Goal: Information Seeking & Learning: Learn about a topic

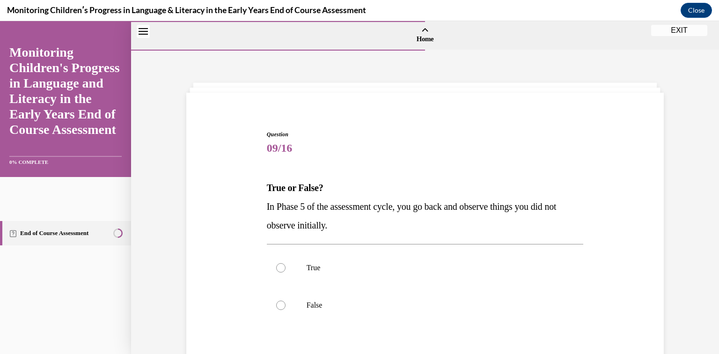
scroll to position [104, 0]
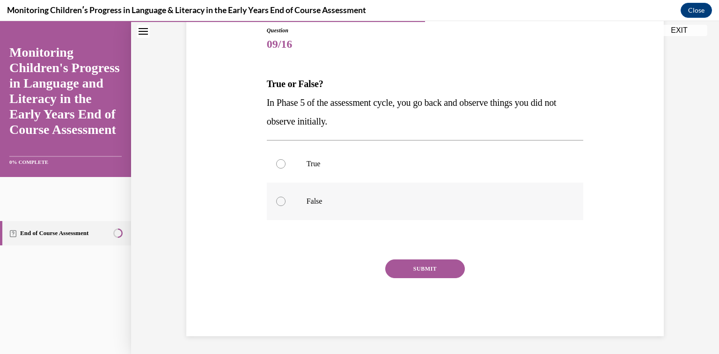
click at [278, 197] on div at bounding box center [280, 201] width 9 height 9
click at [278, 197] on input "False" at bounding box center [280, 201] width 9 height 9
radio input "true"
click at [279, 199] on div at bounding box center [280, 201] width 9 height 9
click at [279, 199] on input "False" at bounding box center [280, 201] width 9 height 9
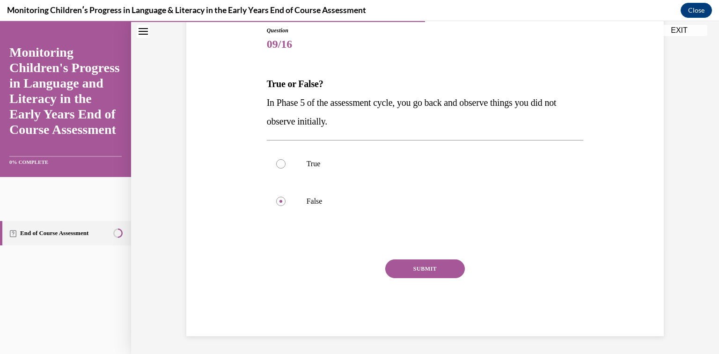
click at [440, 267] on button "SUBMIT" at bounding box center [425, 268] width 80 height 19
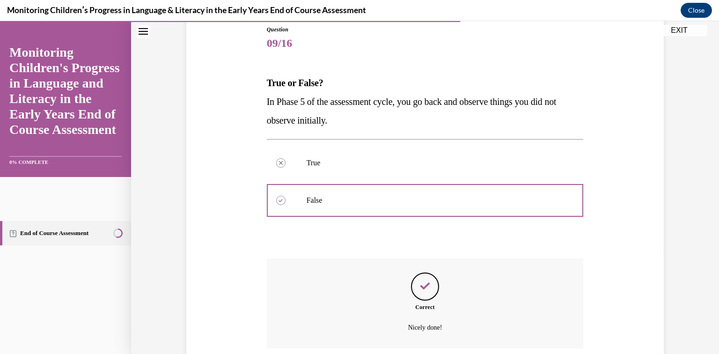
scroll to position [180, 0]
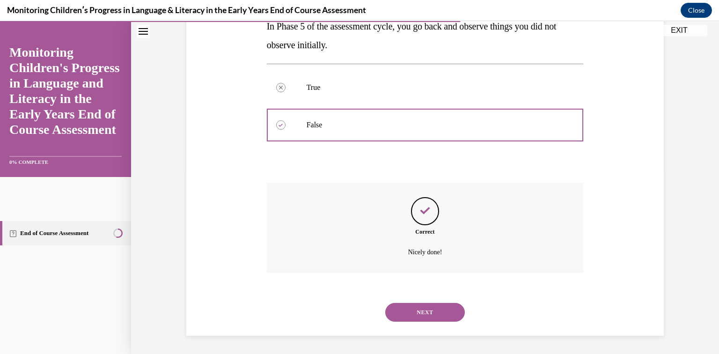
click at [433, 317] on button "NEXT" at bounding box center [425, 312] width 80 height 19
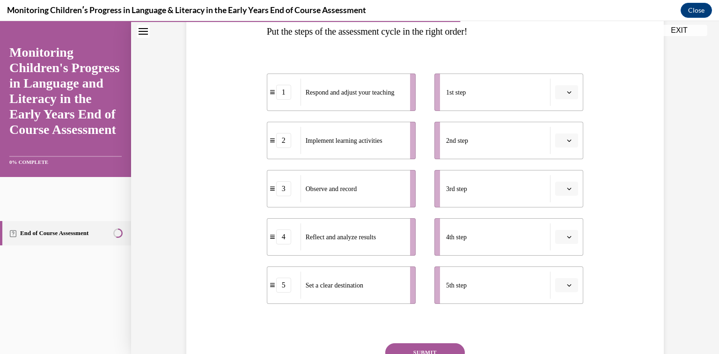
scroll to position [156, 0]
click at [575, 91] on button "button" at bounding box center [566, 93] width 23 height 14
click at [570, 204] on div "5" at bounding box center [565, 207] width 23 height 19
click at [571, 140] on icon "button" at bounding box center [569, 141] width 5 height 5
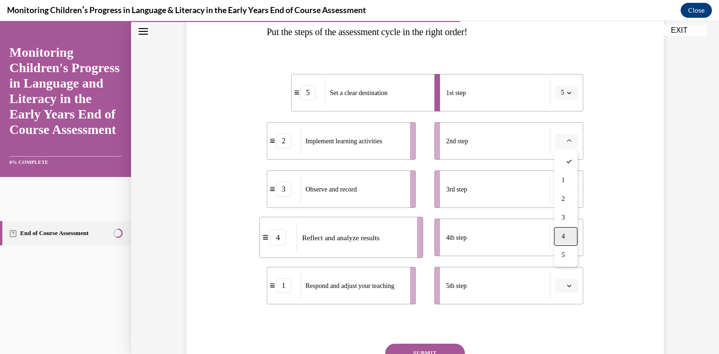
click at [566, 234] on div "4" at bounding box center [565, 236] width 23 height 19
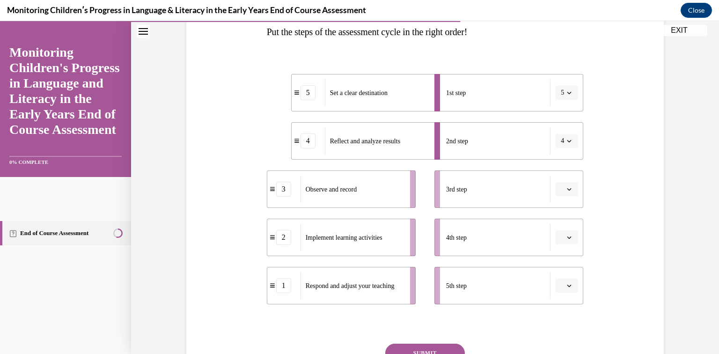
click at [569, 191] on icon "button" at bounding box center [569, 189] width 5 height 5
click at [568, 259] on div "3" at bounding box center [565, 266] width 23 height 19
click at [572, 241] on button "button" at bounding box center [566, 237] width 23 height 14
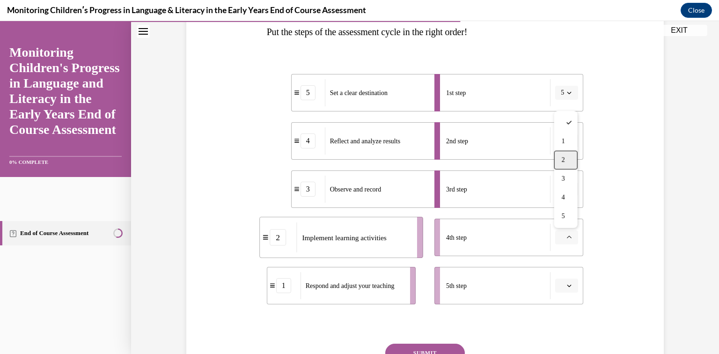
click at [563, 162] on span "2" at bounding box center [563, 159] width 3 height 7
click at [567, 288] on span "button" at bounding box center [569, 285] width 7 height 7
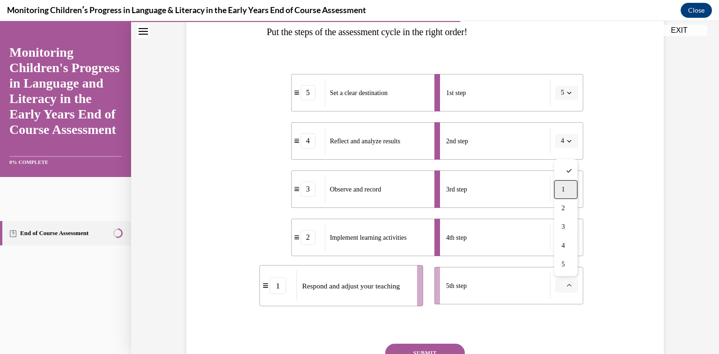
click at [558, 191] on div "1" at bounding box center [565, 189] width 23 height 19
click at [422, 349] on button "SUBMIT" at bounding box center [425, 353] width 80 height 19
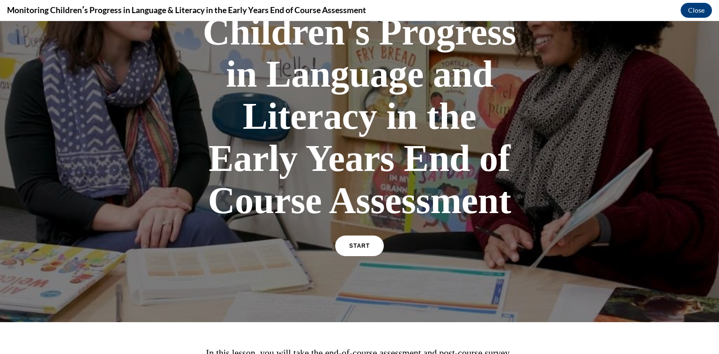
scroll to position [237, 0]
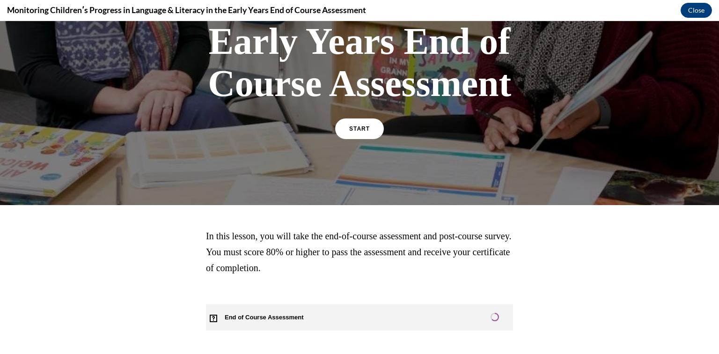
click at [300, 319] on span "End of Course Assessment" at bounding box center [269, 317] width 127 height 26
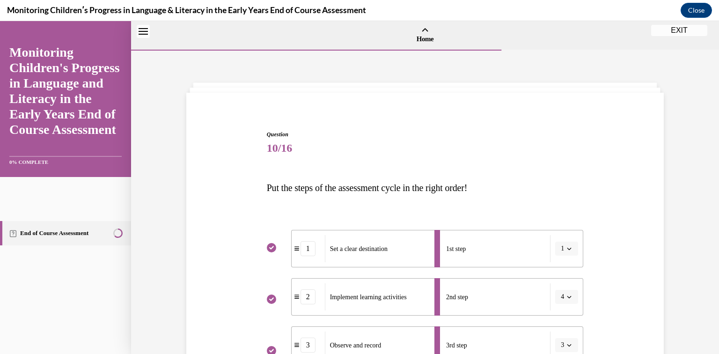
scroll to position [328, 0]
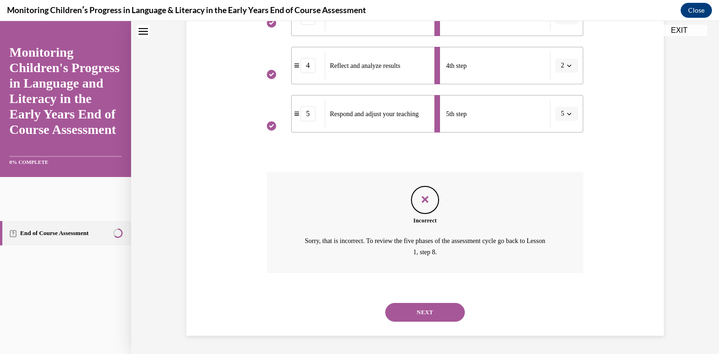
click at [437, 313] on button "NEXT" at bounding box center [425, 312] width 80 height 19
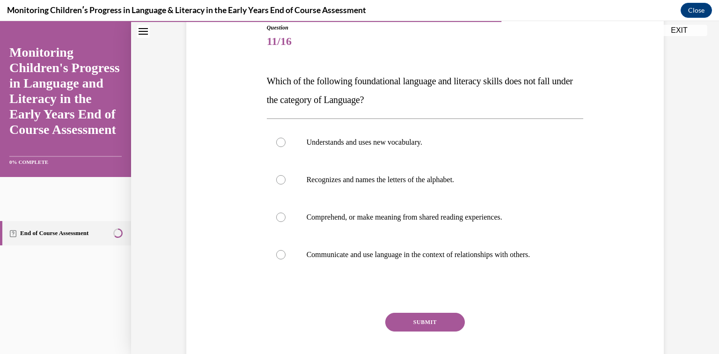
scroll to position [112, 0]
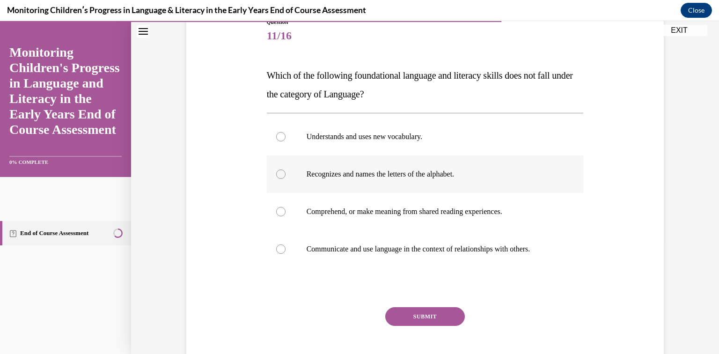
click at [279, 173] on div at bounding box center [280, 173] width 9 height 9
click at [279, 173] on input "Recognizes and names the letters of the alphabet." at bounding box center [280, 173] width 9 height 9
radio input "true"
click at [441, 320] on button "SUBMIT" at bounding box center [425, 316] width 80 height 19
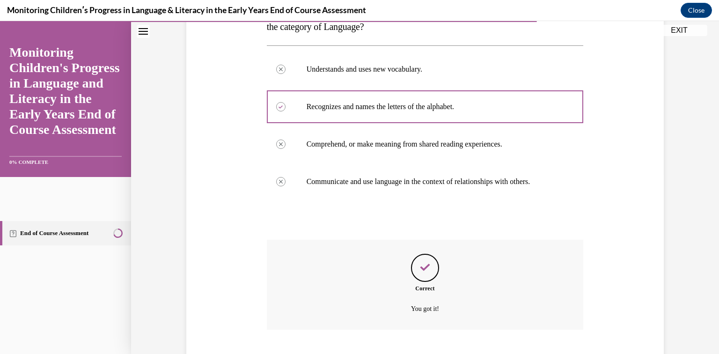
scroll to position [236, 0]
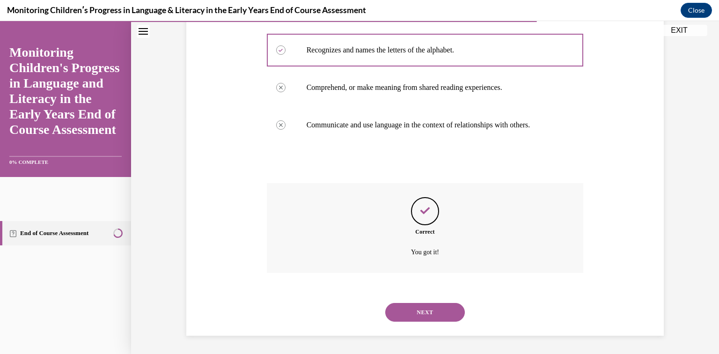
click at [441, 313] on button "NEXT" at bounding box center [425, 312] width 80 height 19
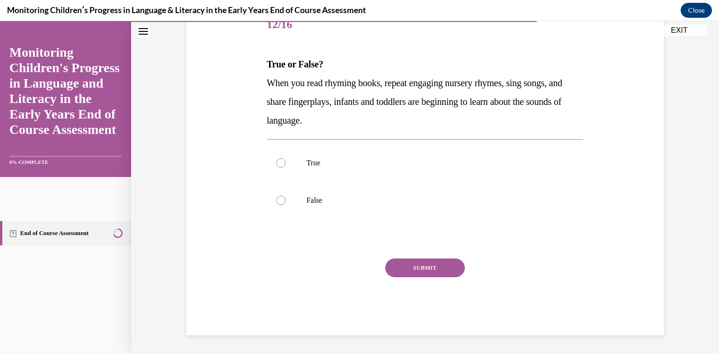
scroll to position [104, 0]
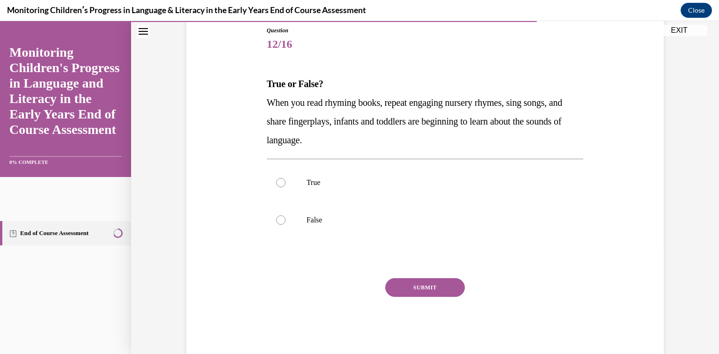
click at [282, 184] on div at bounding box center [280, 182] width 9 height 9
click at [282, 184] on input "True" at bounding box center [280, 182] width 9 height 9
radio input "true"
click at [403, 284] on button "SUBMIT" at bounding box center [425, 287] width 80 height 19
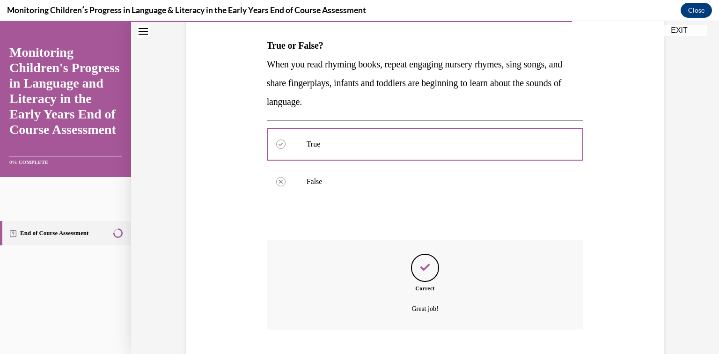
scroll to position [199, 0]
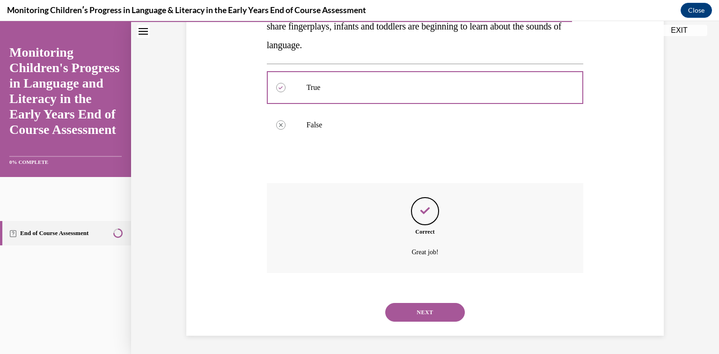
click at [430, 313] on button "NEXT" at bounding box center [425, 312] width 80 height 19
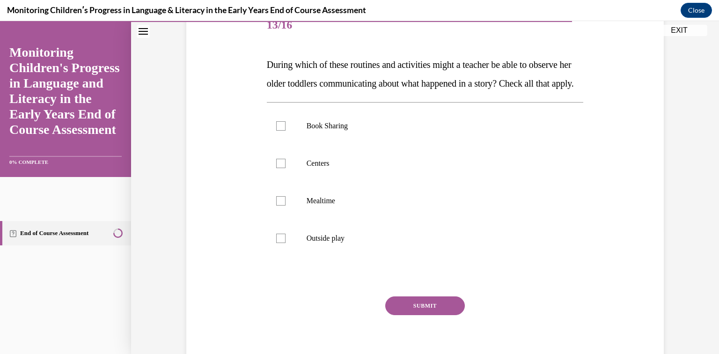
scroll to position [124, 0]
click at [278, 130] on div at bounding box center [280, 125] width 9 height 9
click at [278, 130] on input "Book Sharing" at bounding box center [280, 125] width 9 height 9
checkbox input "true"
click at [279, 168] on div at bounding box center [280, 162] width 9 height 9
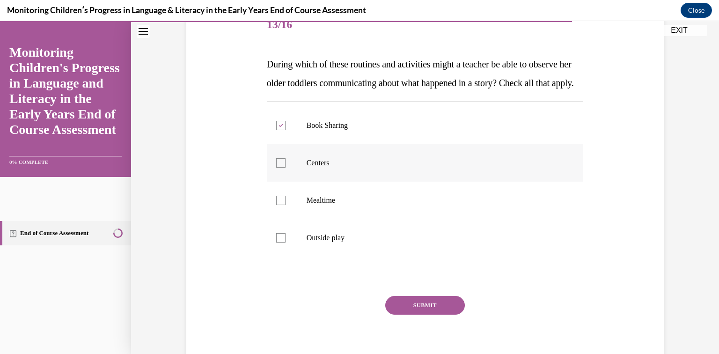
click at [279, 168] on input "Centers" at bounding box center [280, 162] width 9 height 9
checkbox input "true"
click at [428, 315] on button "SUBMIT" at bounding box center [425, 305] width 80 height 19
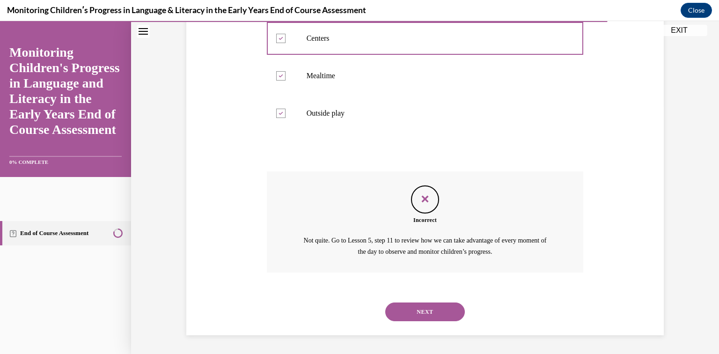
scroll to position [266, 0]
click at [455, 310] on button "NEXT" at bounding box center [425, 311] width 80 height 19
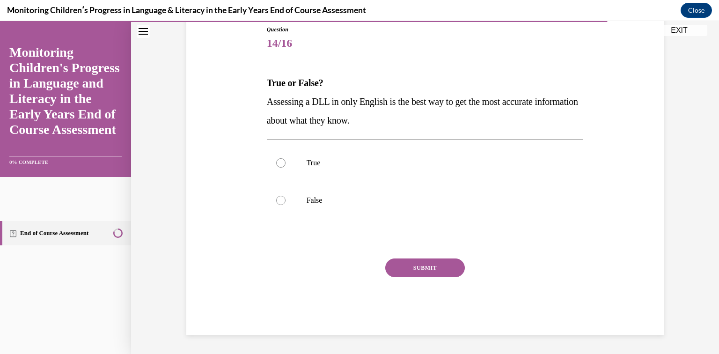
scroll to position [104, 0]
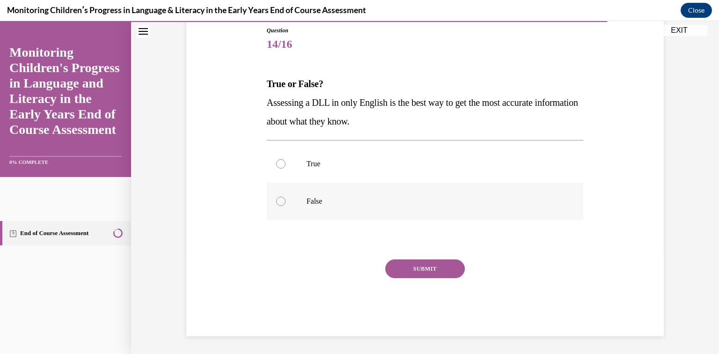
click at [282, 202] on div at bounding box center [280, 201] width 9 height 9
click at [282, 202] on input "False" at bounding box center [280, 201] width 9 height 9
radio input "true"
click at [446, 267] on button "SUBMIT" at bounding box center [425, 268] width 80 height 19
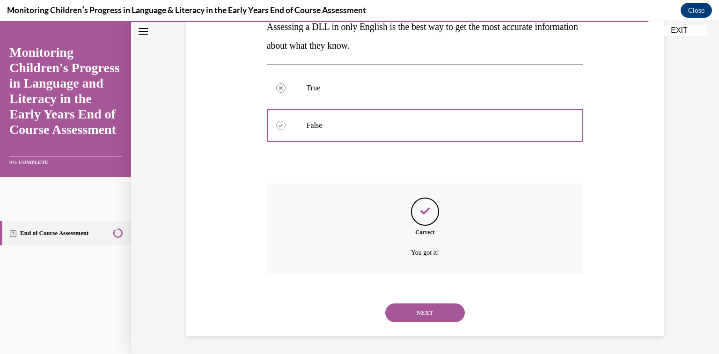
scroll to position [180, 0]
click at [441, 314] on button "NEXT" at bounding box center [425, 312] width 80 height 19
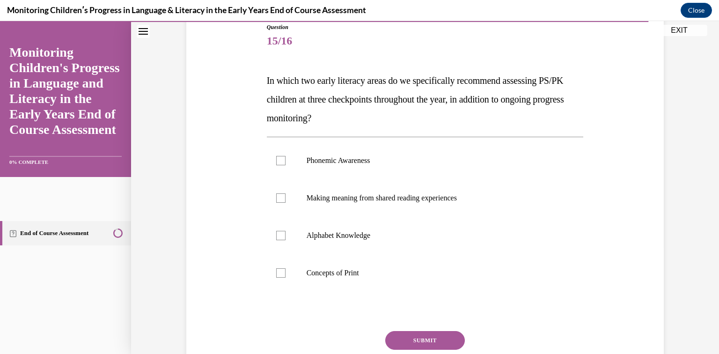
scroll to position [109, 0]
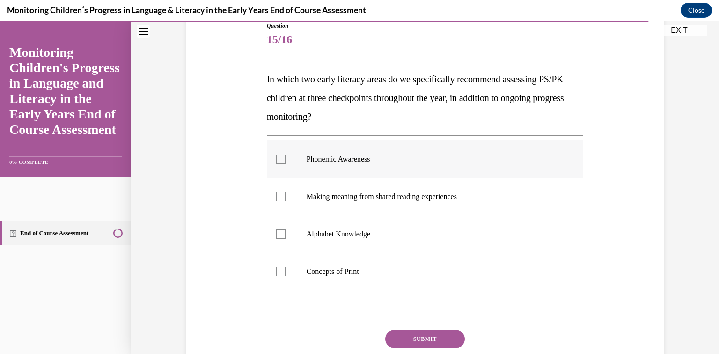
click at [272, 160] on label "Phonemic Awareness" at bounding box center [425, 158] width 317 height 37
click at [276, 160] on input "Phonemic Awareness" at bounding box center [280, 158] width 9 height 9
checkbox input "true"
click at [453, 338] on button "SUBMIT" at bounding box center [425, 339] width 80 height 19
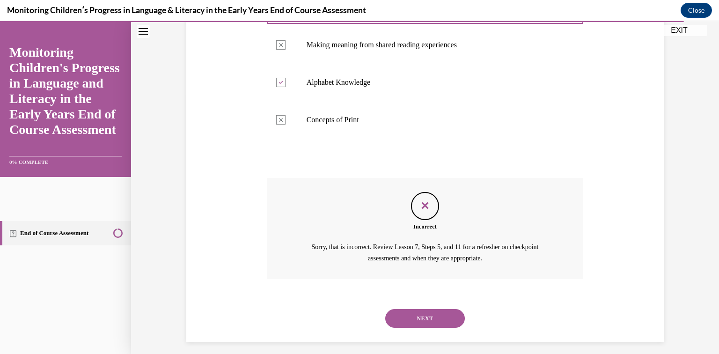
scroll to position [266, 0]
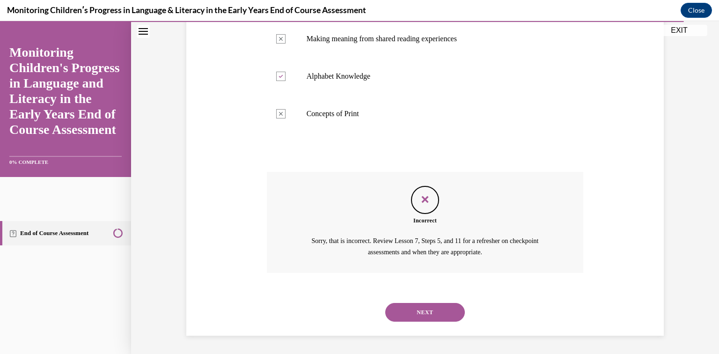
click at [448, 318] on button "NEXT" at bounding box center [425, 312] width 80 height 19
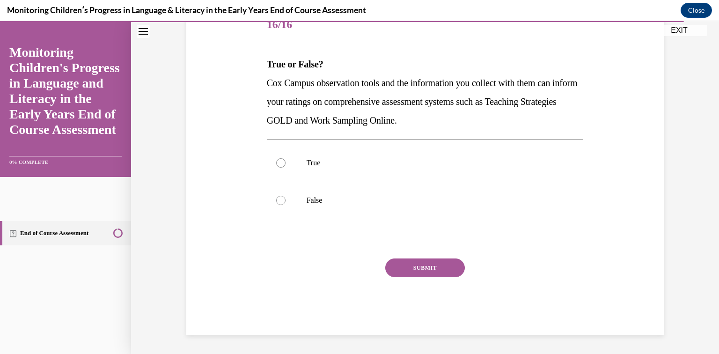
scroll to position [104, 0]
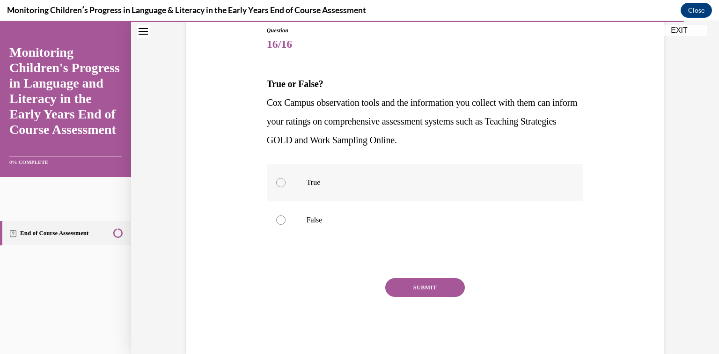
click at [285, 182] on div at bounding box center [280, 182] width 9 height 9
click at [285, 182] on input "True" at bounding box center [280, 182] width 9 height 9
radio input "true"
click at [415, 282] on button "SUBMIT" at bounding box center [425, 287] width 80 height 19
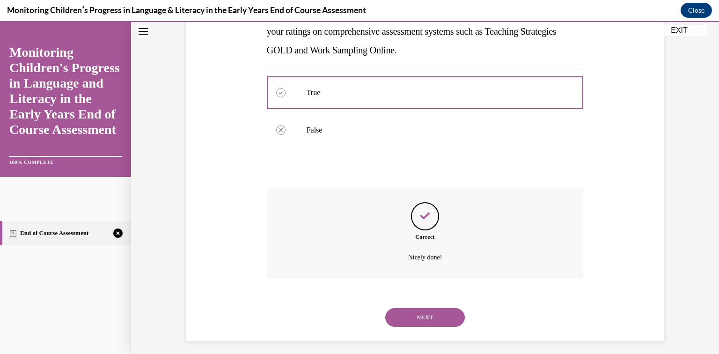
scroll to position [199, 0]
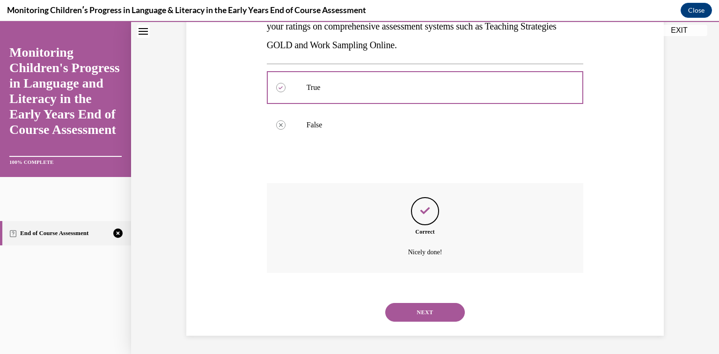
click at [434, 318] on button "NEXT" at bounding box center [425, 312] width 80 height 19
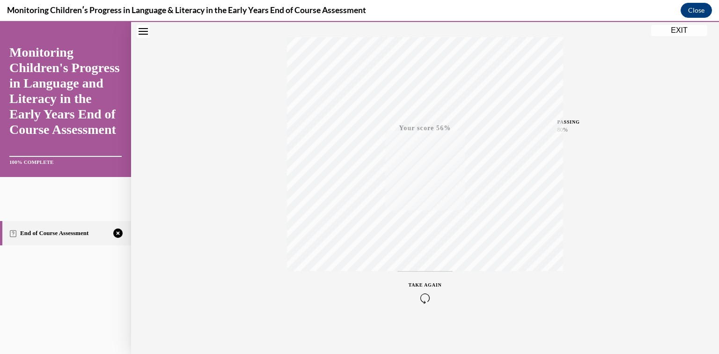
scroll to position [147, 0]
click at [433, 291] on div "TAKE AGAIN" at bounding box center [425, 291] width 33 height 22
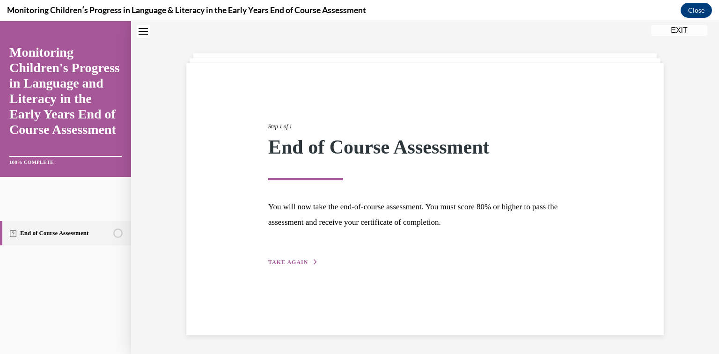
click at [297, 259] on span "TAKE AGAIN" at bounding box center [288, 262] width 40 height 7
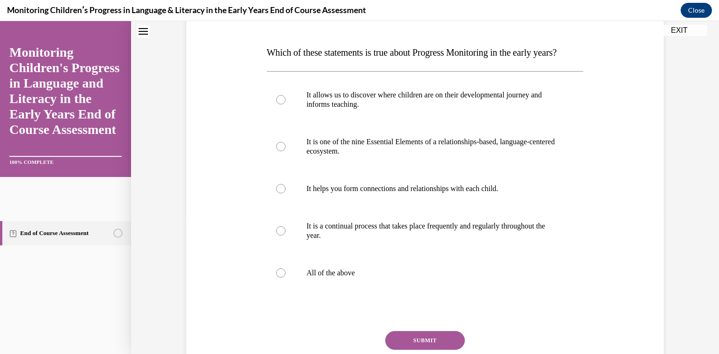
scroll to position [146, 0]
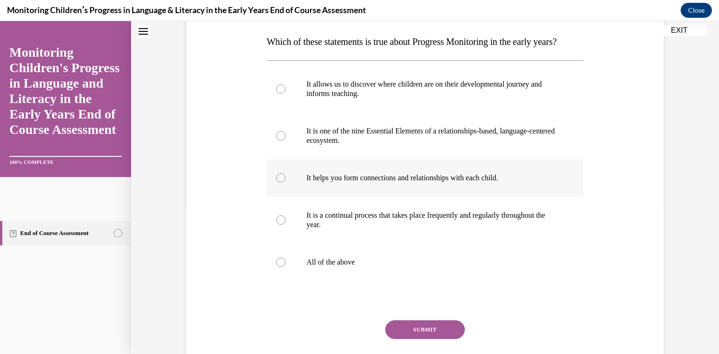
click at [529, 197] on label "It helps you form connections and relationships with each child." at bounding box center [425, 177] width 317 height 37
click at [286, 183] on input "It helps you form connections and relationships with each child." at bounding box center [280, 177] width 9 height 9
radio input "true"
click at [280, 267] on div at bounding box center [280, 261] width 9 height 9
click at [280, 267] on input "All of the above" at bounding box center [280, 261] width 9 height 9
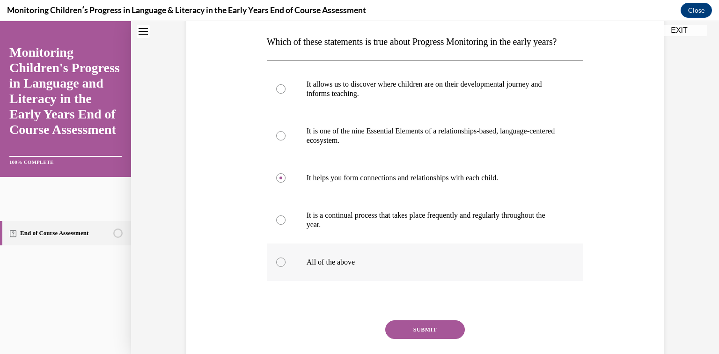
radio input "true"
click at [406, 339] on button "SUBMIT" at bounding box center [425, 329] width 80 height 19
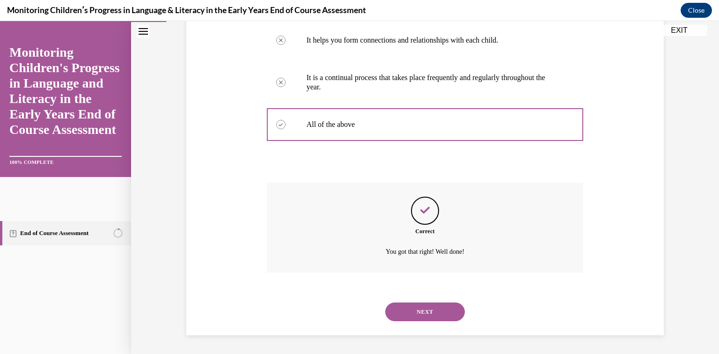
scroll to position [302, 0]
click at [441, 307] on button "NEXT" at bounding box center [425, 311] width 80 height 19
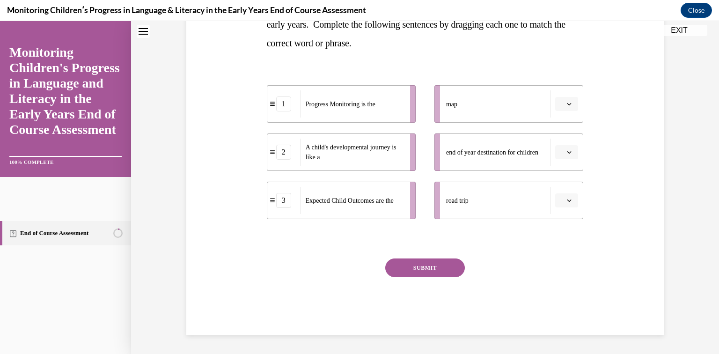
scroll to position [0, 0]
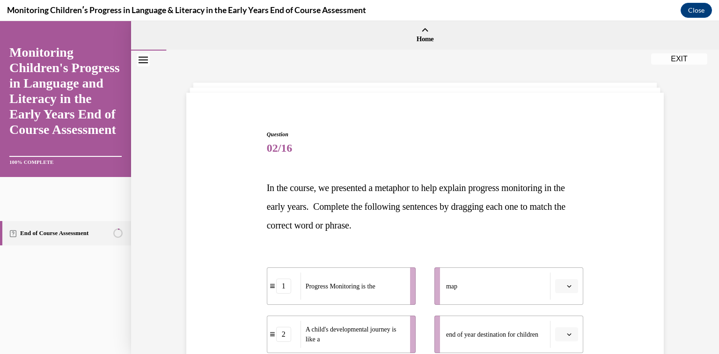
click at [441, 307] on ul "map end of year destination for children road trip" at bounding box center [504, 334] width 158 height 134
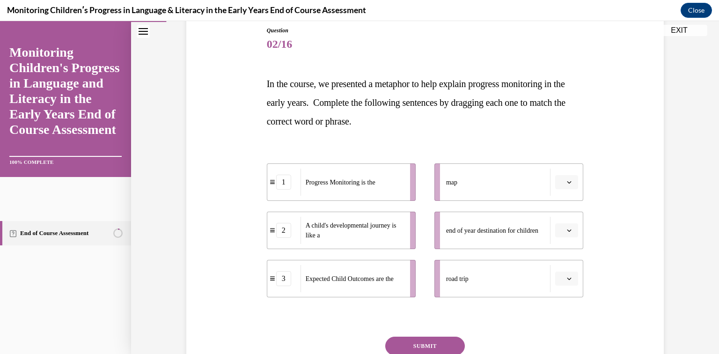
scroll to position [103, 0]
click at [570, 282] on button "button" at bounding box center [566, 279] width 23 height 14
click at [558, 226] on div "1" at bounding box center [565, 221] width 23 height 19
click at [570, 186] on button "button" at bounding box center [566, 183] width 23 height 14
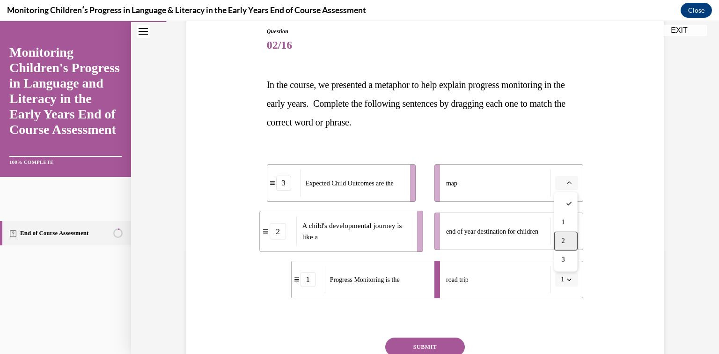
click at [569, 236] on div "2" at bounding box center [565, 241] width 23 height 19
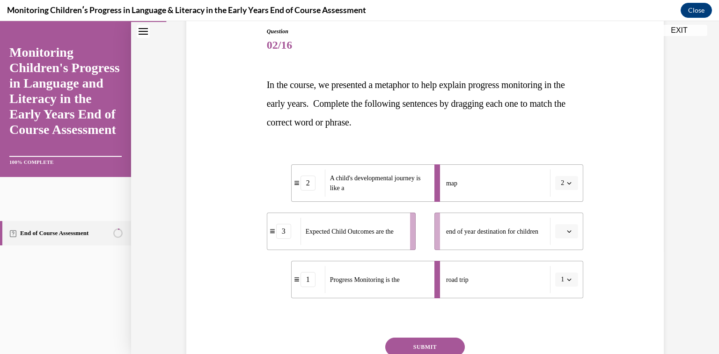
click at [574, 235] on button "button" at bounding box center [566, 231] width 23 height 14
click at [571, 304] on div "3" at bounding box center [565, 308] width 23 height 19
click at [450, 345] on button "SUBMIT" at bounding box center [425, 347] width 80 height 19
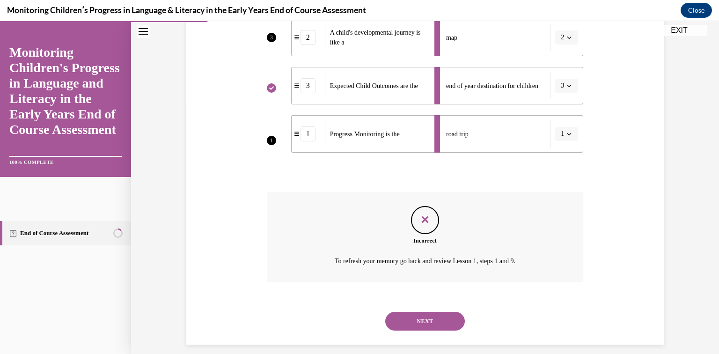
scroll to position [257, 0]
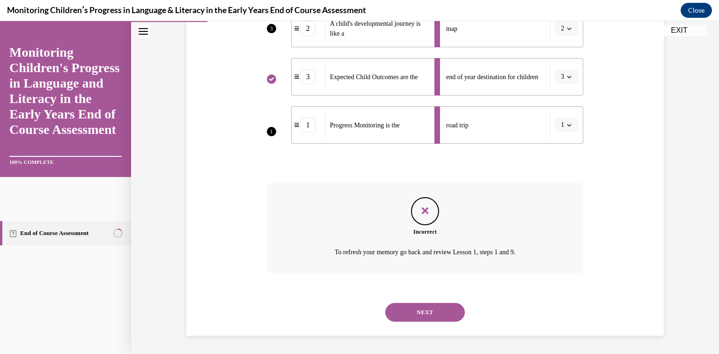
click at [418, 312] on button "NEXT" at bounding box center [425, 312] width 80 height 19
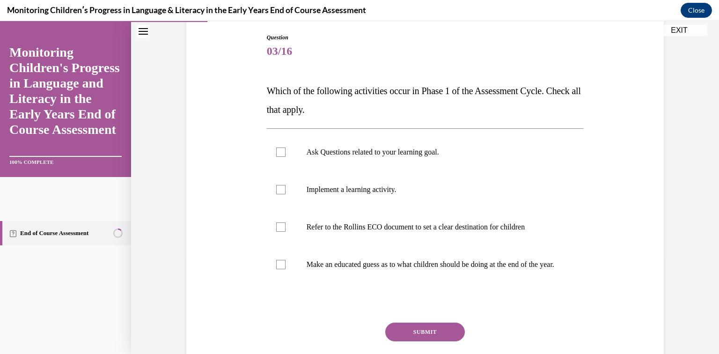
scroll to position [97, 0]
click at [280, 151] on div at bounding box center [280, 151] width 9 height 9
click at [280, 151] on input "Ask Questions related to your learning goal." at bounding box center [280, 151] width 9 height 9
checkbox input "true"
click at [283, 225] on div at bounding box center [280, 226] width 9 height 9
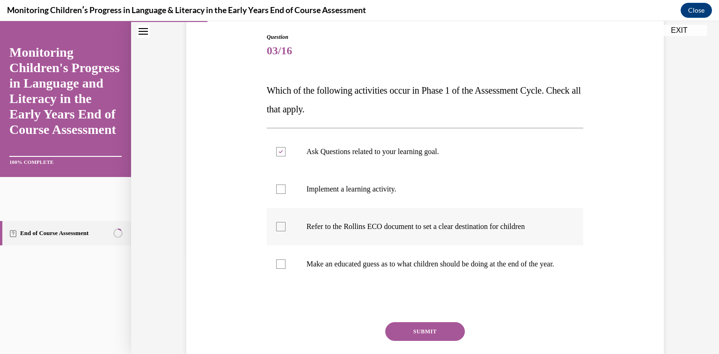
click at [283, 225] on input "Refer to the Rollins ECO document to set a clear destination for children" at bounding box center [280, 226] width 9 height 9
checkbox input "true"
click at [424, 341] on button "SUBMIT" at bounding box center [425, 331] width 80 height 19
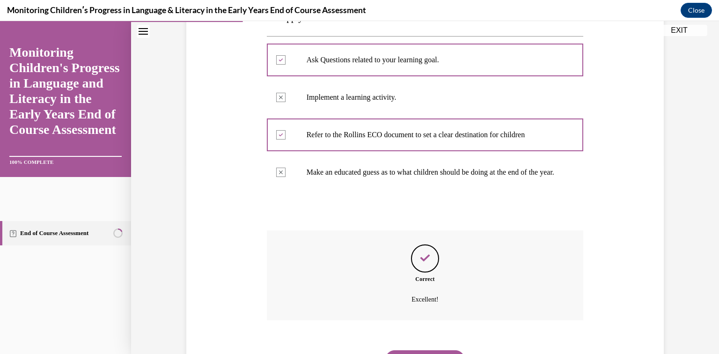
scroll to position [246, 0]
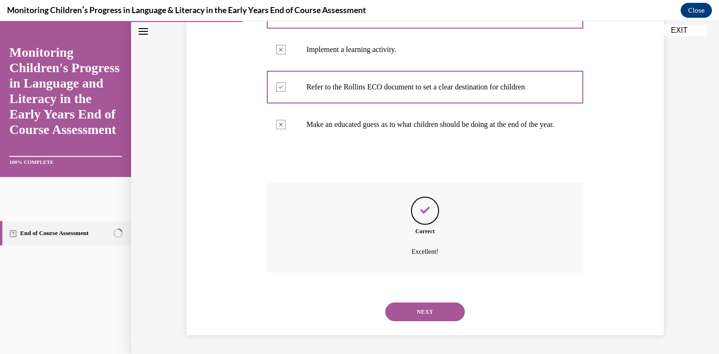
click at [423, 316] on button "NEXT" at bounding box center [425, 311] width 80 height 19
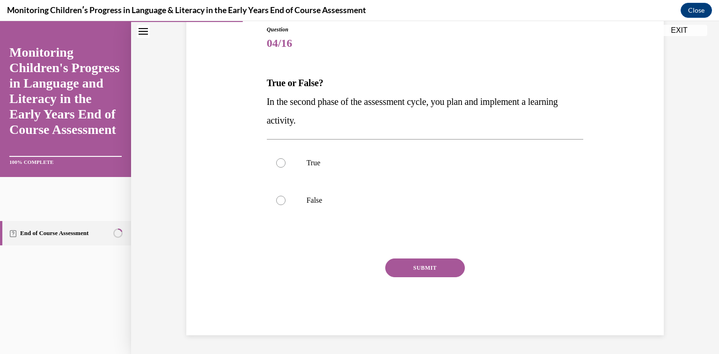
scroll to position [104, 0]
click at [281, 166] on div at bounding box center [280, 163] width 9 height 9
click at [281, 166] on input "True" at bounding box center [280, 163] width 9 height 9
radio input "true"
click at [426, 271] on button "SUBMIT" at bounding box center [425, 268] width 80 height 19
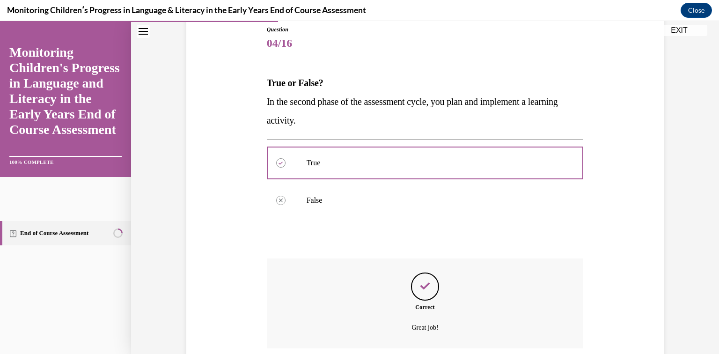
scroll to position [180, 0]
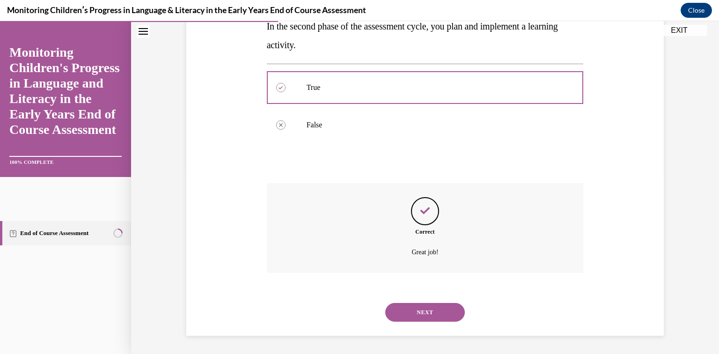
click at [426, 310] on button "NEXT" at bounding box center [425, 312] width 80 height 19
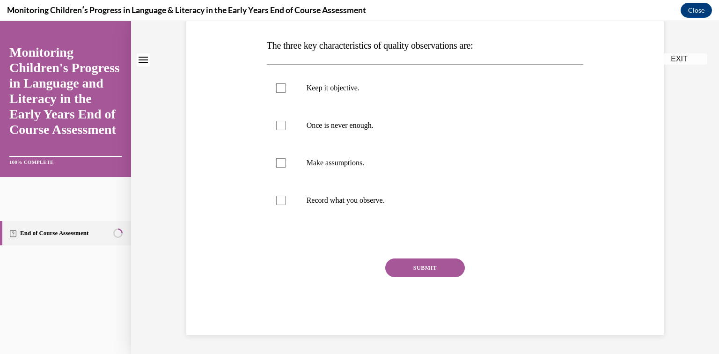
scroll to position [0, 0]
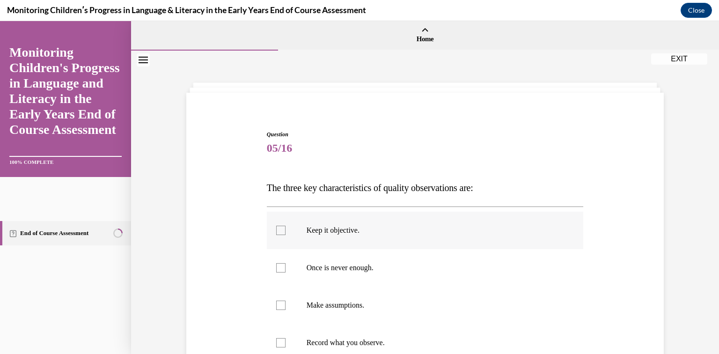
click at [280, 231] on div at bounding box center [280, 230] width 9 height 9
click at [280, 231] on input "Keep it objective." at bounding box center [280, 230] width 9 height 9
checkbox input "true"
click at [282, 271] on div at bounding box center [280, 267] width 9 height 9
click at [282, 271] on input "Once is never enough." at bounding box center [280, 267] width 9 height 9
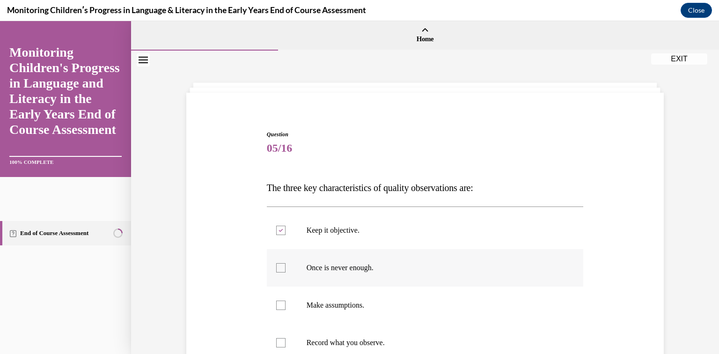
checkbox input "true"
click at [281, 342] on div at bounding box center [280, 342] width 9 height 9
click at [281, 342] on input "Record what you observe." at bounding box center [280, 342] width 9 height 9
checkbox input "true"
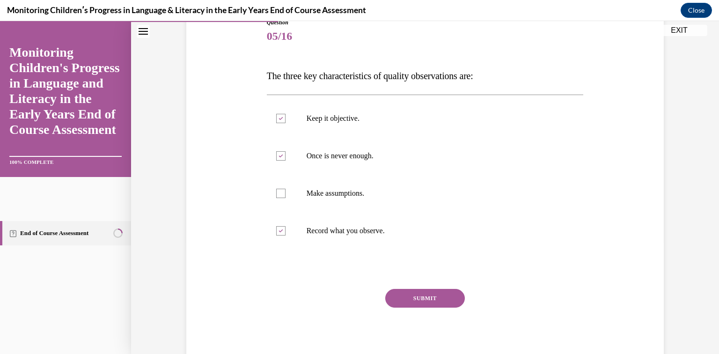
scroll to position [115, 0]
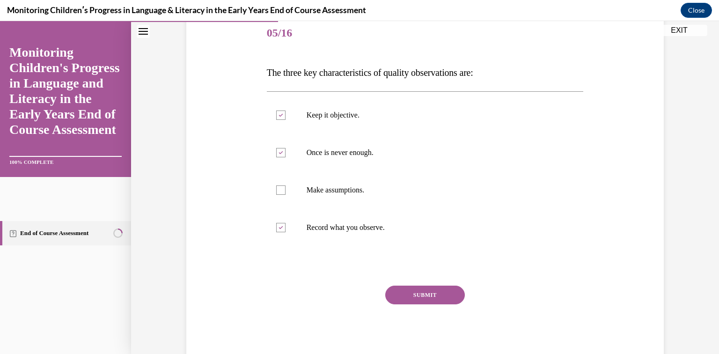
click at [435, 299] on button "SUBMIT" at bounding box center [425, 295] width 80 height 19
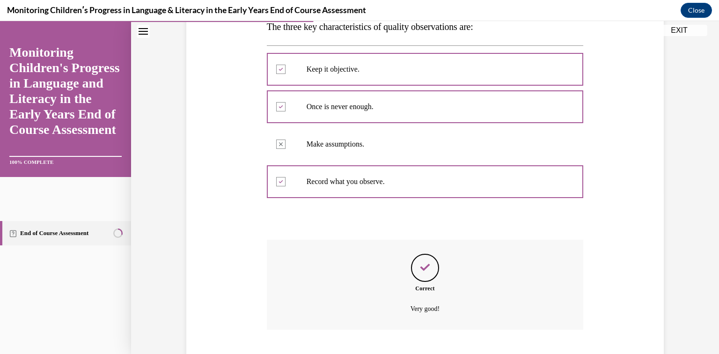
scroll to position [218, 0]
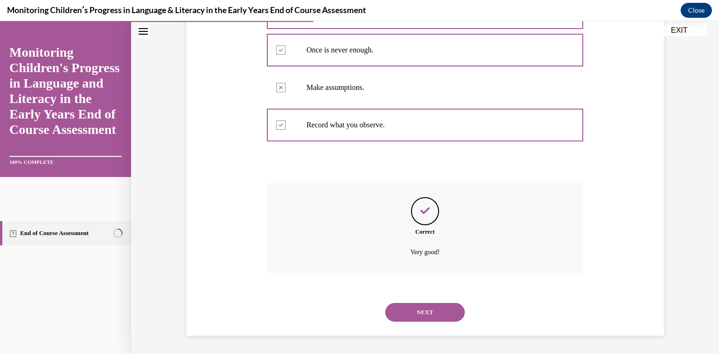
click at [438, 313] on button "NEXT" at bounding box center [425, 312] width 80 height 19
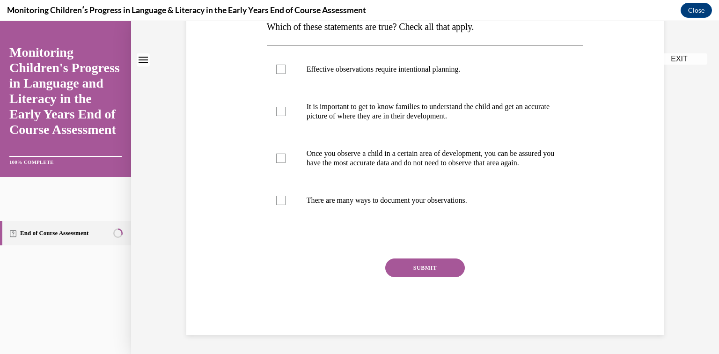
scroll to position [0, 0]
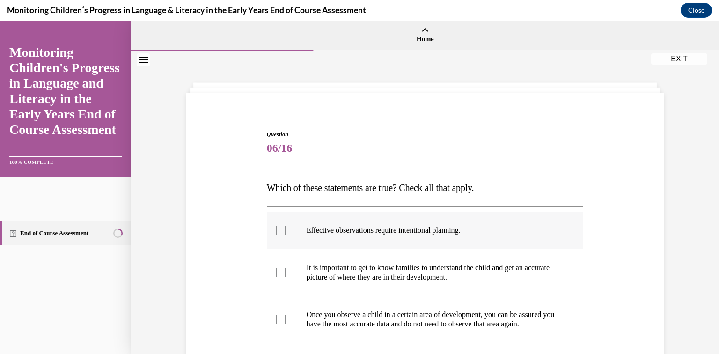
click at [281, 235] on div at bounding box center [280, 230] width 9 height 9
click at [281, 235] on input "Effective observations require intentional planning." at bounding box center [280, 230] width 9 height 9
checkbox input "true"
click at [279, 272] on div at bounding box center [280, 272] width 9 height 9
click at [279, 272] on input "It is important to get to know families to understand the child and get an accu…" at bounding box center [280, 272] width 9 height 9
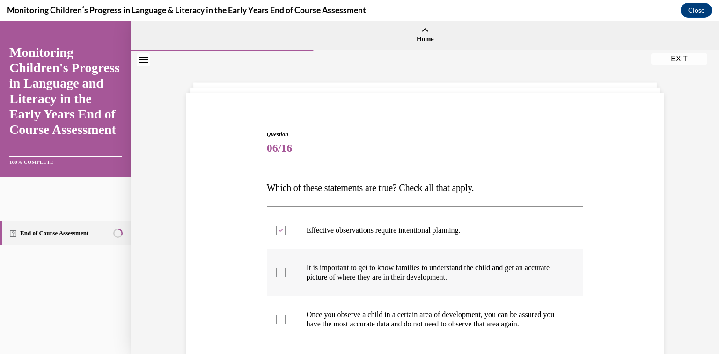
checkbox input "true"
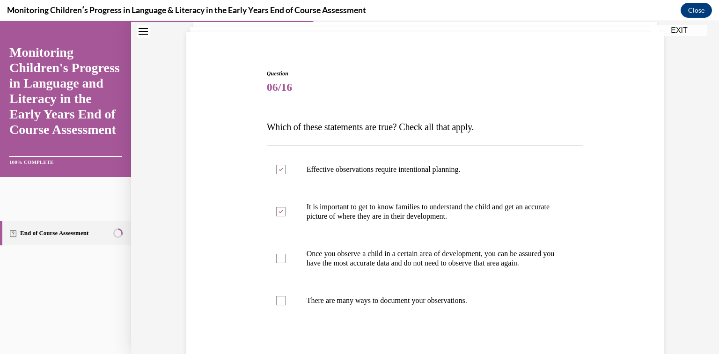
scroll to position [69, 0]
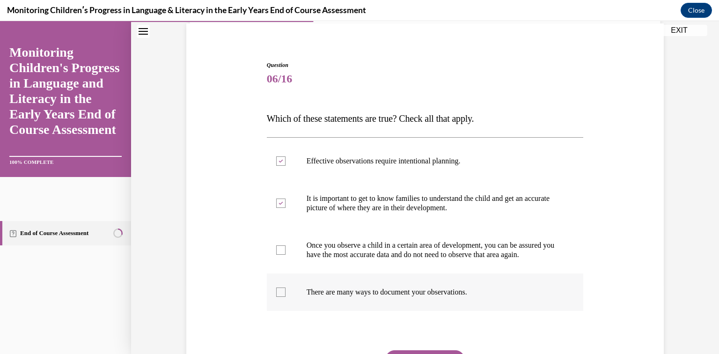
click at [279, 297] on div at bounding box center [280, 291] width 9 height 9
click at [279, 297] on input "There are many ways to document your observations." at bounding box center [280, 291] width 9 height 9
checkbox input "true"
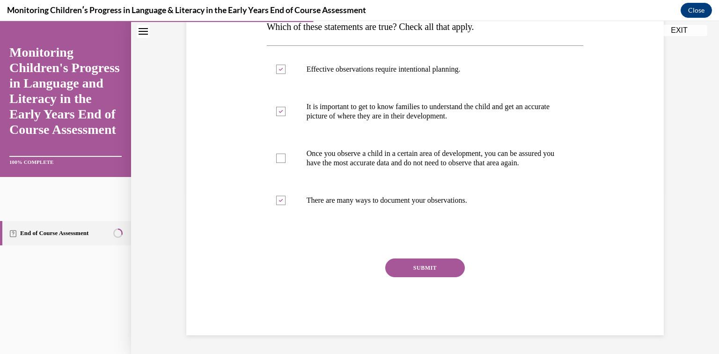
click at [450, 267] on button "SUBMIT" at bounding box center [425, 267] width 80 height 19
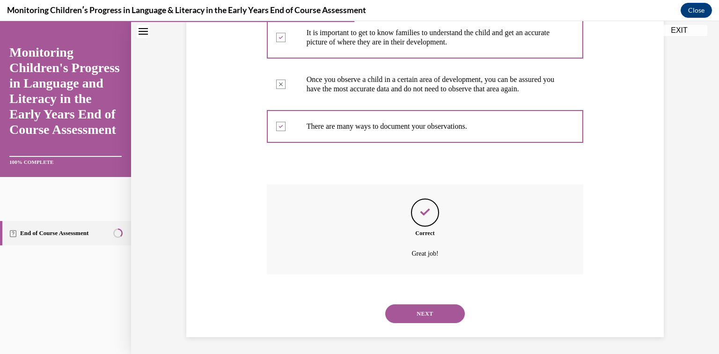
scroll to position [246, 0]
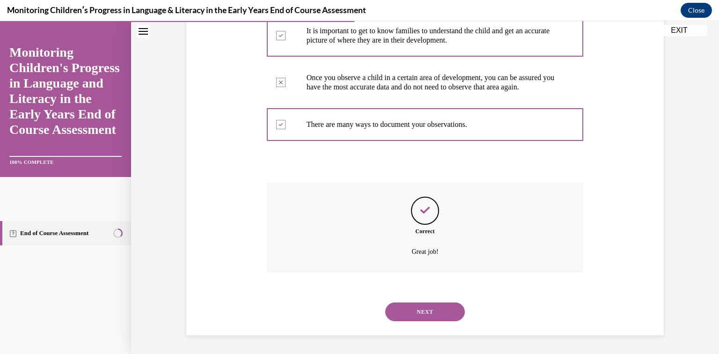
click at [419, 314] on button "NEXT" at bounding box center [425, 311] width 80 height 19
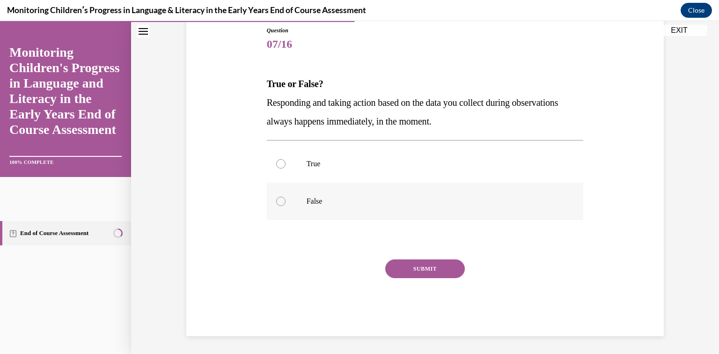
click at [281, 204] on div at bounding box center [280, 201] width 9 height 9
click at [281, 204] on input "False" at bounding box center [280, 201] width 9 height 9
radio input "true"
click at [411, 272] on button "SUBMIT" at bounding box center [425, 268] width 80 height 19
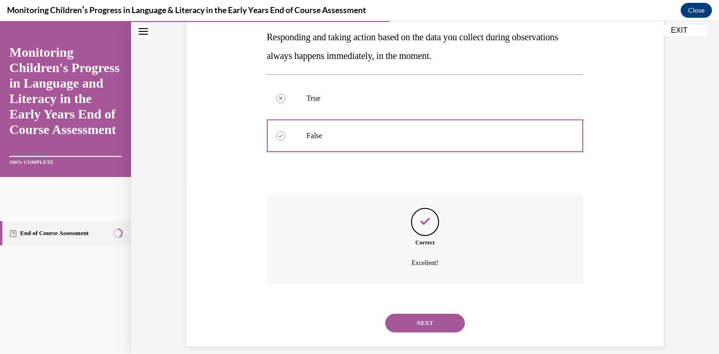
scroll to position [180, 0]
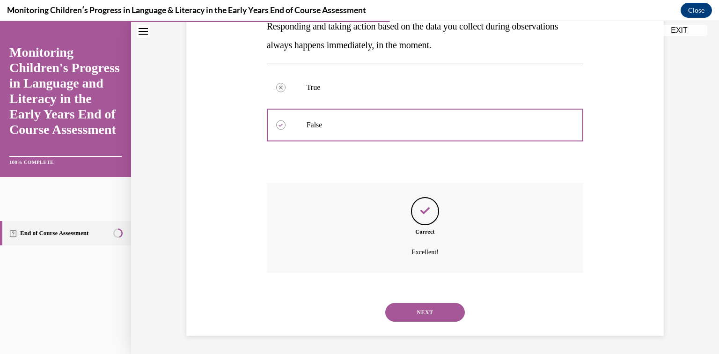
click at [420, 313] on button "NEXT" at bounding box center [425, 312] width 80 height 19
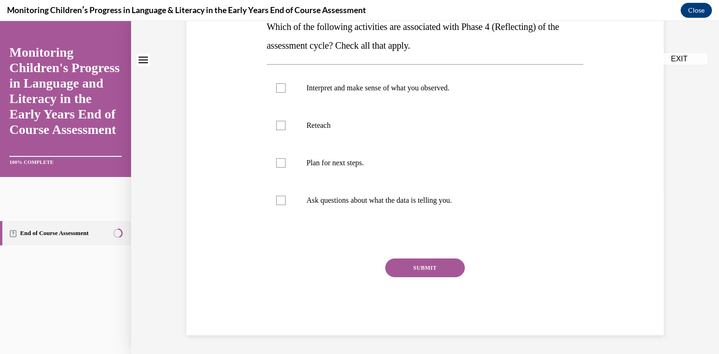
scroll to position [0, 0]
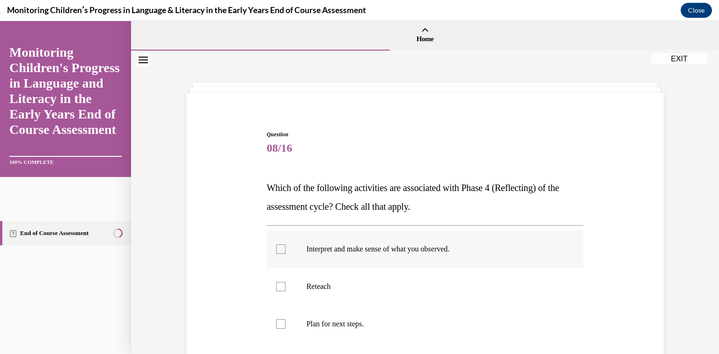
click at [279, 250] on div at bounding box center [280, 248] width 9 height 9
click at [279, 250] on input "Interpret and make sense of what you observed." at bounding box center [280, 248] width 9 height 9
checkbox input "true"
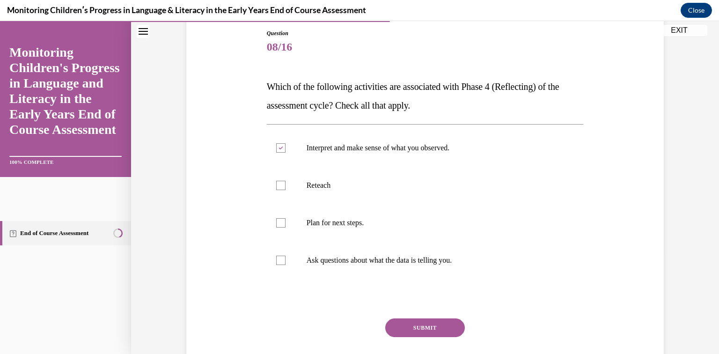
scroll to position [103, 0]
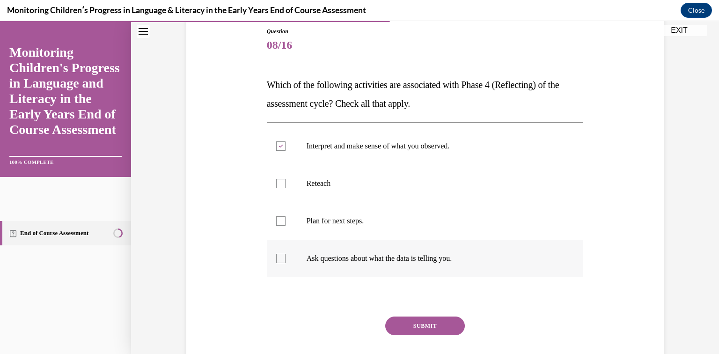
click at [280, 256] on div at bounding box center [280, 258] width 9 height 9
click at [280, 256] on input "Ask questions about what the data is telling you." at bounding box center [280, 258] width 9 height 9
checkbox input "true"
click at [426, 326] on button "SUBMIT" at bounding box center [425, 325] width 80 height 19
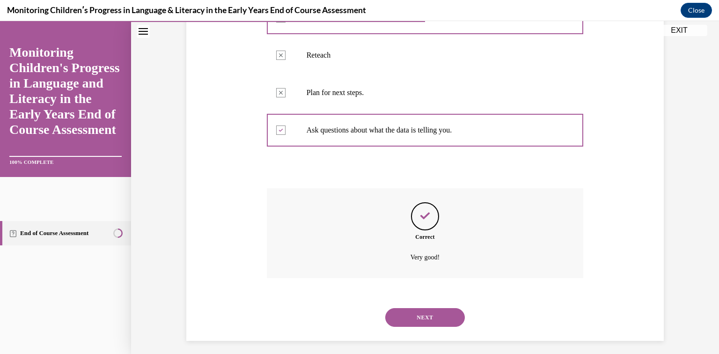
scroll to position [236, 0]
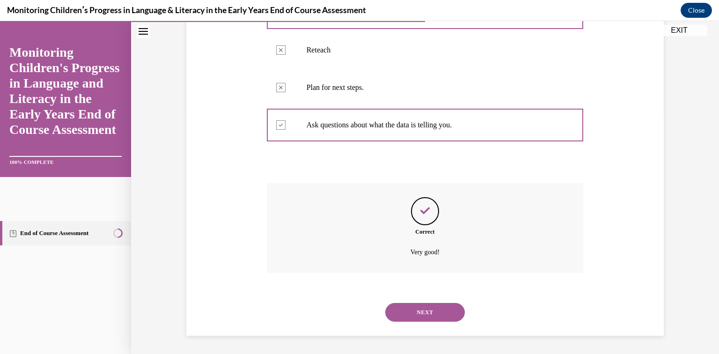
click at [426, 312] on button "NEXT" at bounding box center [425, 312] width 80 height 19
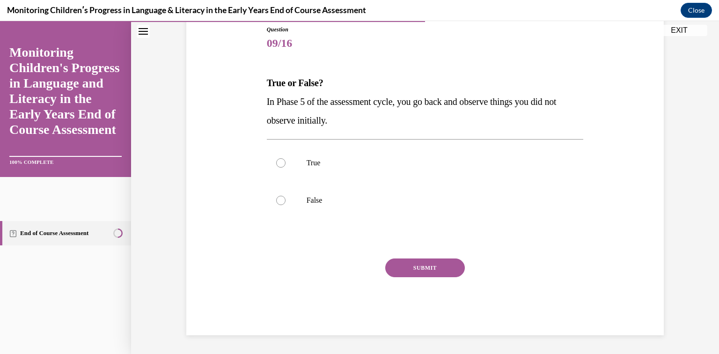
scroll to position [104, 0]
click at [278, 200] on div at bounding box center [280, 201] width 9 height 9
click at [278, 200] on input "False" at bounding box center [280, 201] width 9 height 9
radio input "true"
click at [454, 271] on button "SUBMIT" at bounding box center [425, 268] width 80 height 19
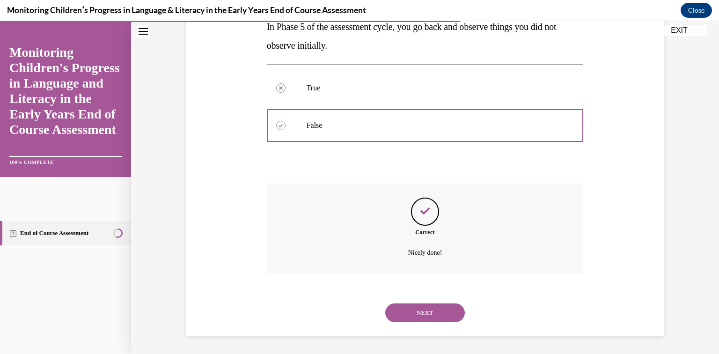
scroll to position [180, 0]
click at [437, 310] on button "NEXT" at bounding box center [425, 312] width 80 height 19
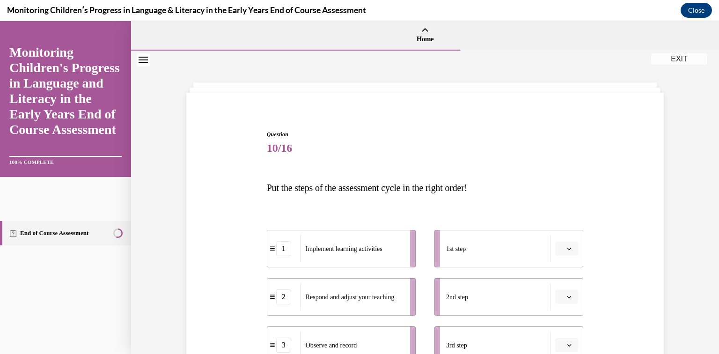
click at [700, 169] on div "Question 10/16 Put the steps of the assessment cycle in the right order! 1 Impl…" at bounding box center [425, 323] width 588 height 544
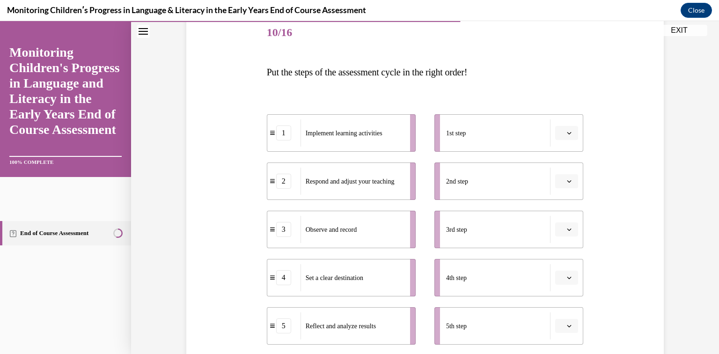
scroll to position [125, 0]
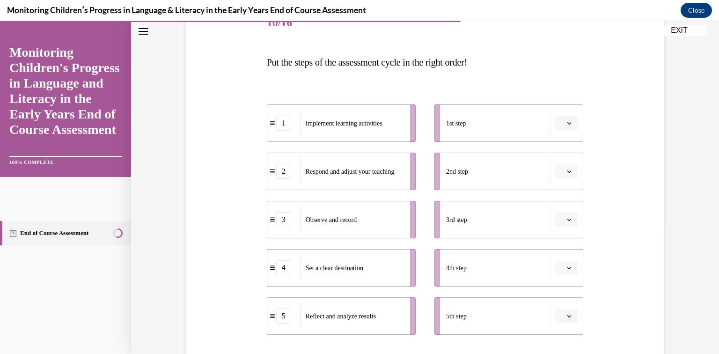
click at [573, 124] on button "button" at bounding box center [566, 123] width 23 height 14
click at [570, 220] on div "4" at bounding box center [565, 219] width 23 height 19
click at [563, 175] on span "Please select an option" at bounding box center [562, 171] width 3 height 9
click at [565, 206] on div "1" at bounding box center [565, 211] width 23 height 19
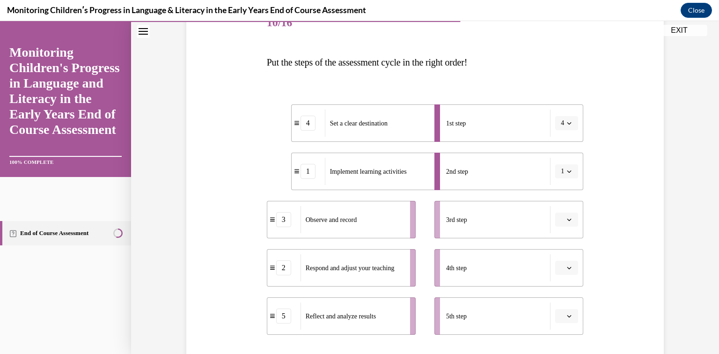
click at [570, 218] on icon "button" at bounding box center [569, 219] width 5 height 5
click at [566, 293] on div "3" at bounding box center [565, 296] width 23 height 19
click at [568, 267] on icon "button" at bounding box center [569, 267] width 5 height 5
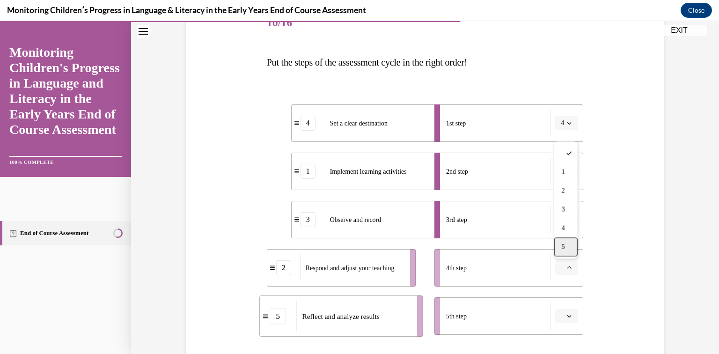
click at [567, 247] on div "5" at bounding box center [565, 246] width 23 height 19
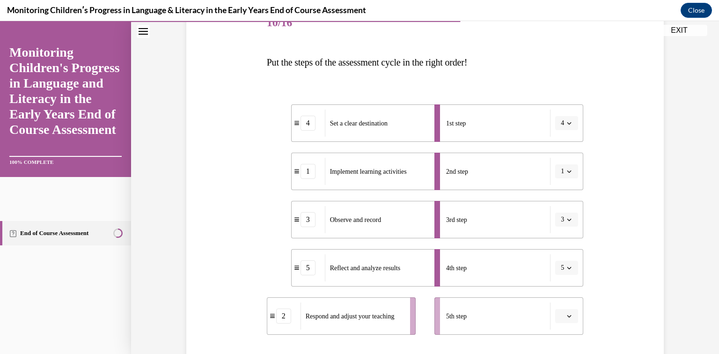
click at [569, 316] on icon "button" at bounding box center [569, 316] width 5 height 5
click at [570, 243] on div "2" at bounding box center [565, 238] width 23 height 19
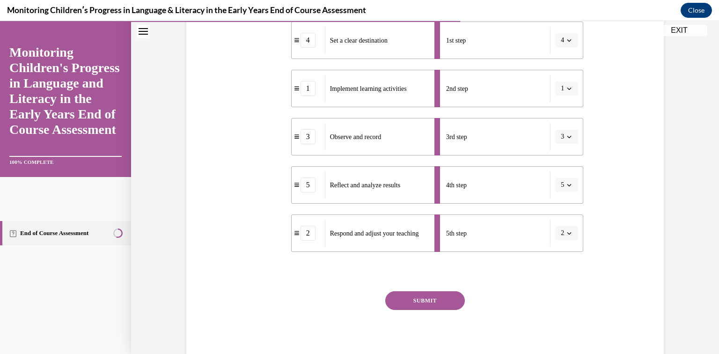
scroll to position [209, 0]
click at [433, 300] on button "SUBMIT" at bounding box center [425, 299] width 80 height 19
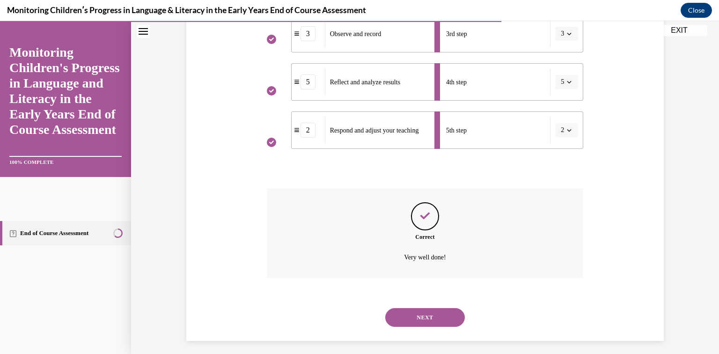
scroll to position [316, 0]
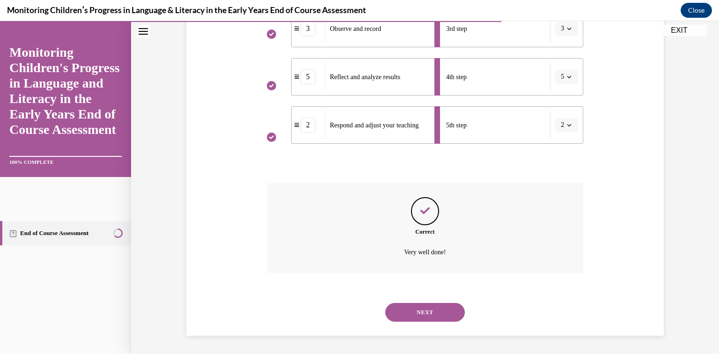
click at [434, 308] on button "NEXT" at bounding box center [425, 312] width 80 height 19
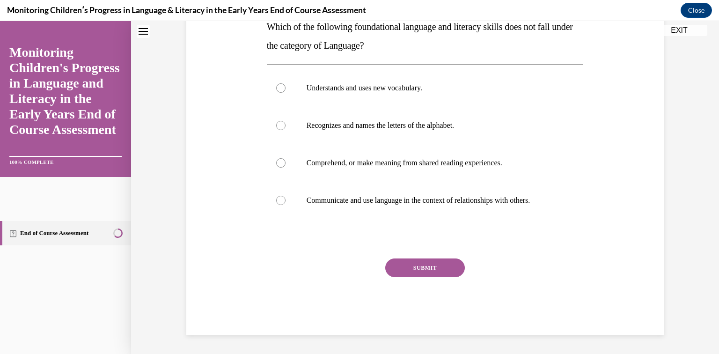
scroll to position [0, 0]
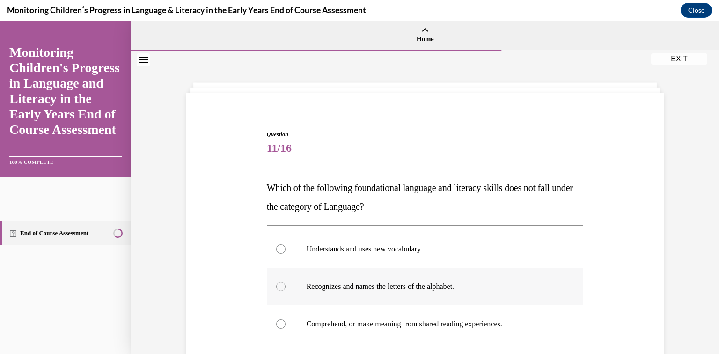
click at [278, 292] on label "Recognizes and names the letters of the alphabet." at bounding box center [425, 286] width 317 height 37
click at [278, 291] on input "Recognizes and names the letters of the alphabet." at bounding box center [280, 286] width 9 height 9
radio input "true"
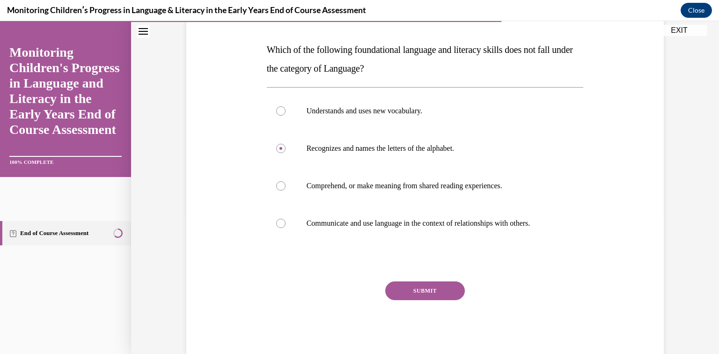
scroll to position [149, 0]
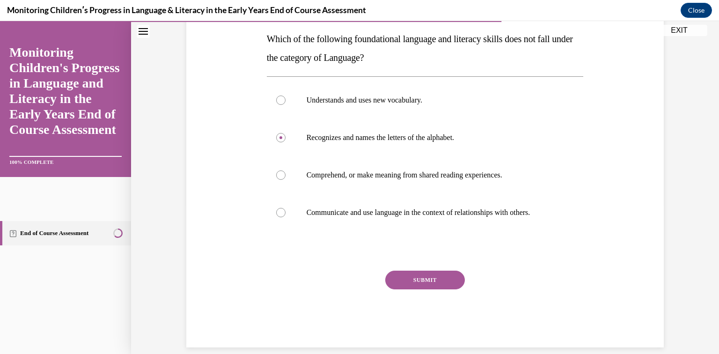
click at [444, 282] on button "SUBMIT" at bounding box center [425, 280] width 80 height 19
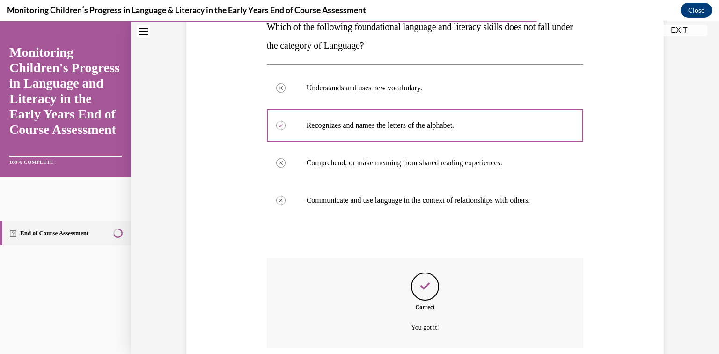
scroll to position [236, 0]
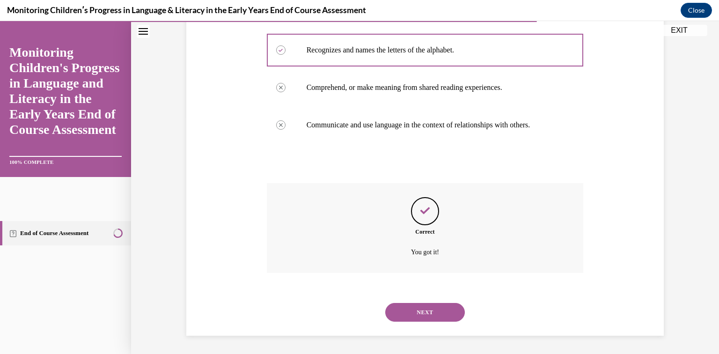
click at [421, 316] on button "NEXT" at bounding box center [425, 312] width 80 height 19
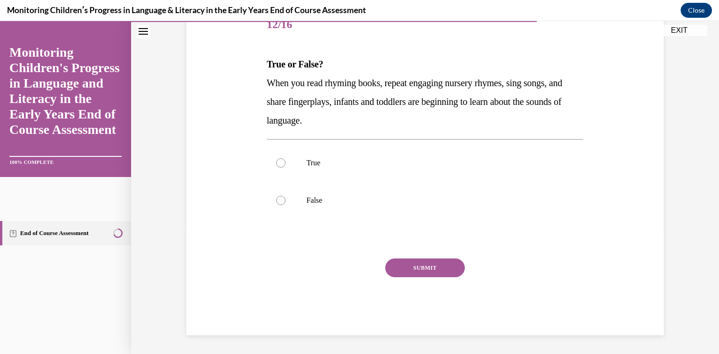
scroll to position [104, 0]
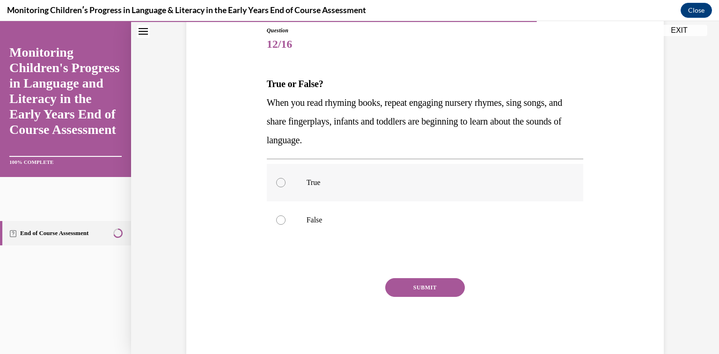
click at [279, 186] on div at bounding box center [280, 182] width 9 height 9
click at [279, 186] on input "True" at bounding box center [280, 182] width 9 height 9
radio input "true"
click at [438, 290] on button "SUBMIT" at bounding box center [425, 287] width 80 height 19
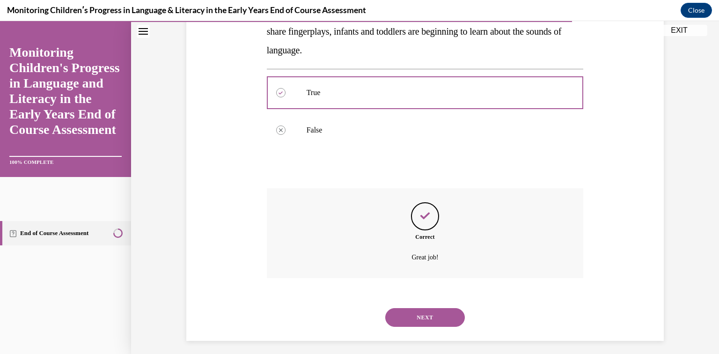
scroll to position [199, 0]
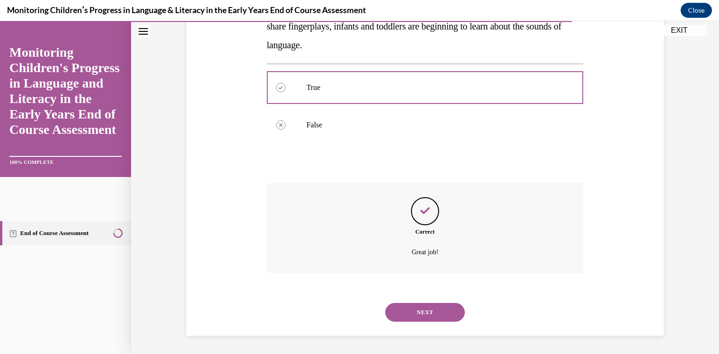
click at [431, 315] on button "NEXT" at bounding box center [425, 312] width 80 height 19
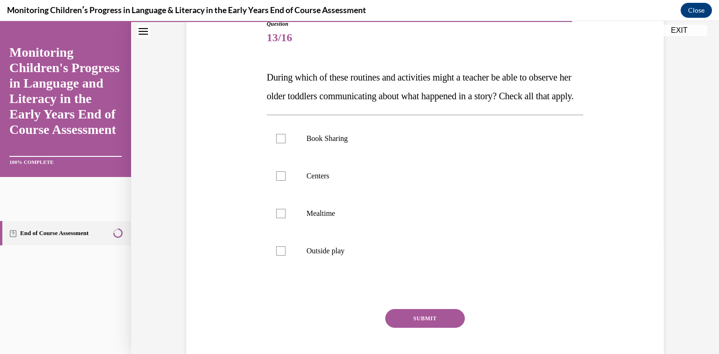
scroll to position [131, 0]
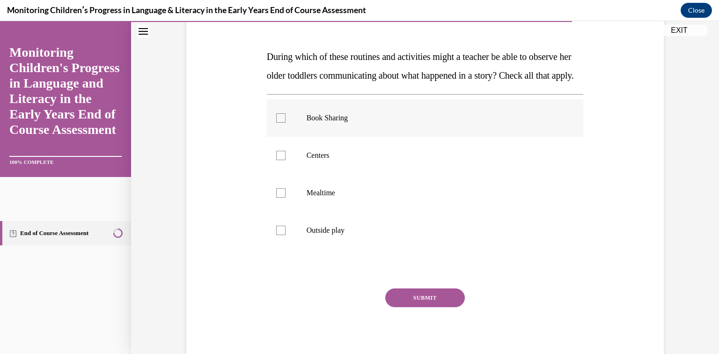
click at [281, 123] on div at bounding box center [280, 117] width 9 height 9
click at [281, 123] on input "Book Sharing" at bounding box center [280, 117] width 9 height 9
checkbox input "true"
click at [280, 174] on label "Centers" at bounding box center [425, 155] width 317 height 37
click at [280, 160] on input "Centers" at bounding box center [280, 155] width 9 height 9
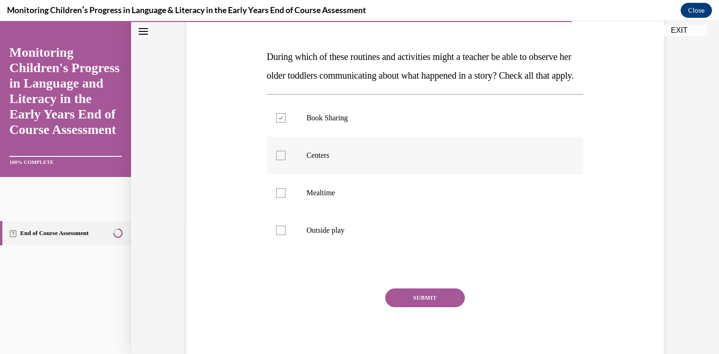
checkbox input "true"
click at [281, 198] on div at bounding box center [280, 192] width 9 height 9
click at [281, 198] on input "Mealtime" at bounding box center [280, 192] width 9 height 9
checkbox input "true"
click at [283, 249] on label "Outside play" at bounding box center [425, 230] width 317 height 37
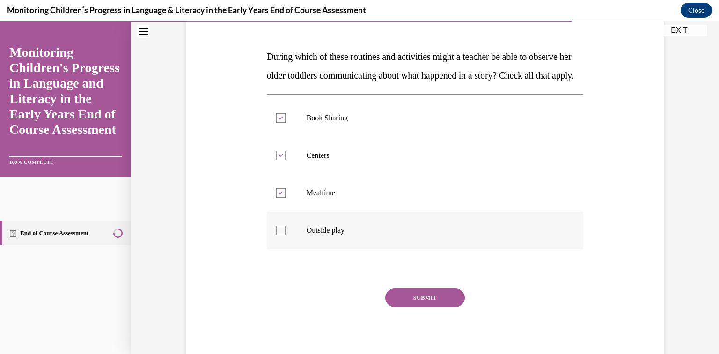
click at [283, 235] on input "Outside play" at bounding box center [280, 230] width 9 height 9
checkbox input "true"
click at [410, 307] on button "SUBMIT" at bounding box center [425, 297] width 80 height 19
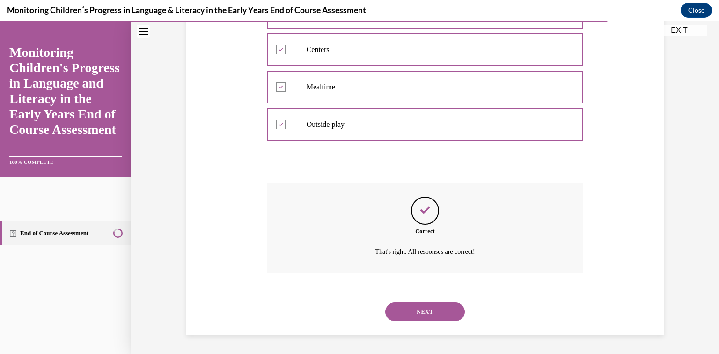
scroll to position [255, 0]
click at [426, 313] on button "NEXT" at bounding box center [425, 311] width 80 height 19
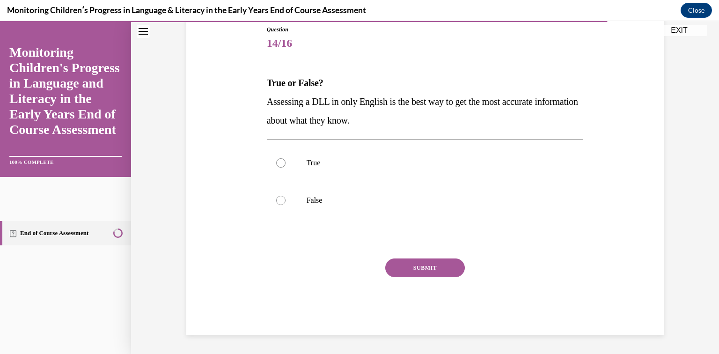
scroll to position [104, 0]
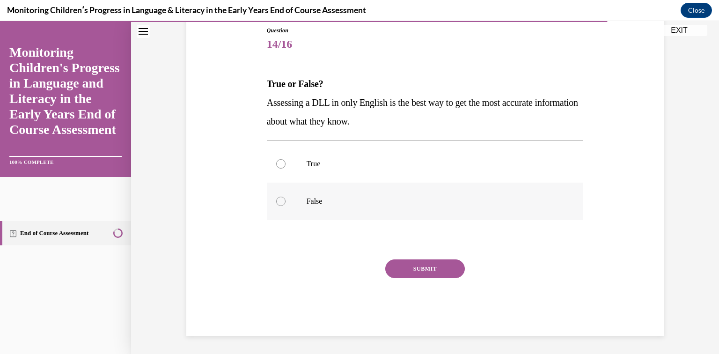
click at [279, 202] on div at bounding box center [280, 201] width 9 height 9
click at [279, 202] on input "False" at bounding box center [280, 201] width 9 height 9
radio input "true"
click at [423, 275] on button "SUBMIT" at bounding box center [425, 268] width 80 height 19
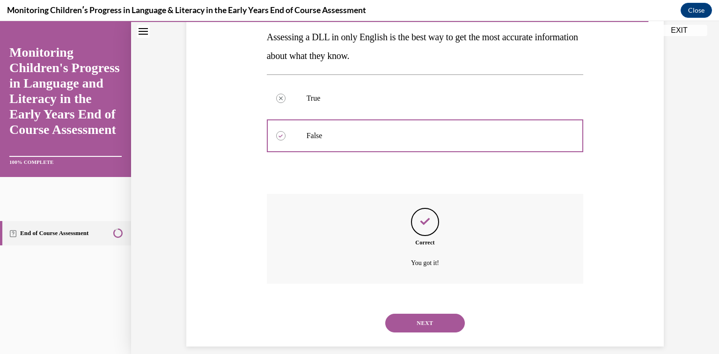
scroll to position [180, 0]
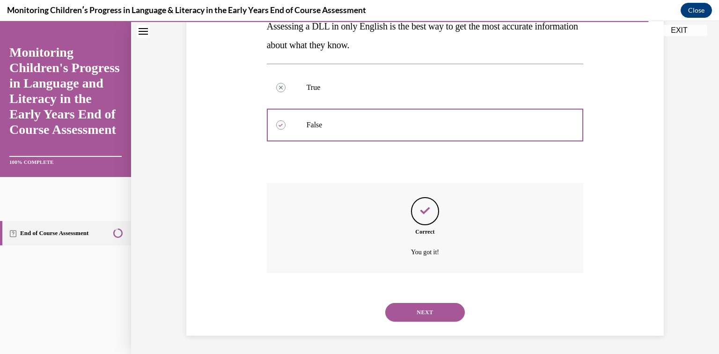
click at [434, 312] on button "NEXT" at bounding box center [425, 312] width 80 height 19
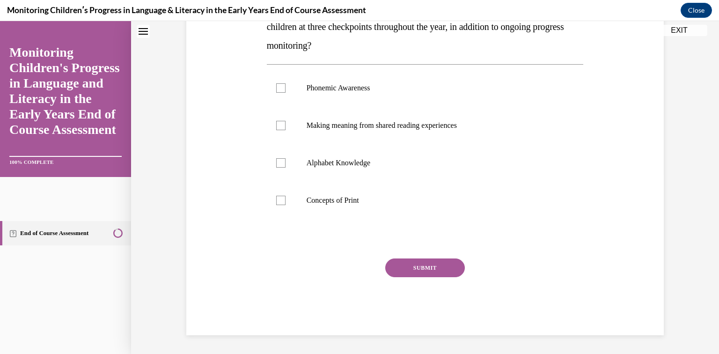
scroll to position [0, 0]
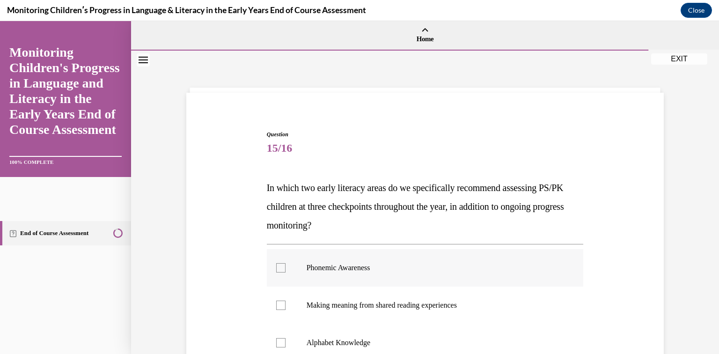
click at [283, 266] on div at bounding box center [280, 267] width 9 height 9
click at [283, 266] on input "Phonemic Awareness" at bounding box center [280, 267] width 9 height 9
checkbox input "true"
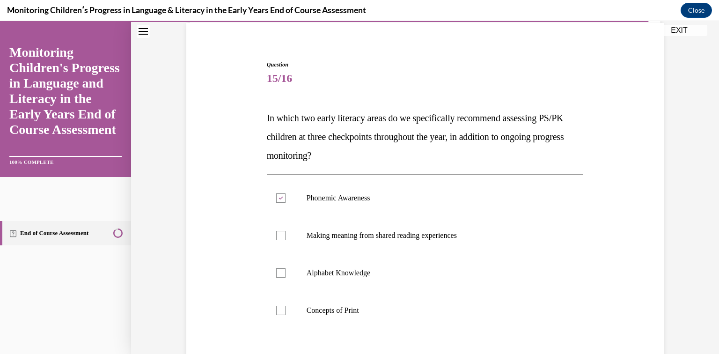
scroll to position [73, 0]
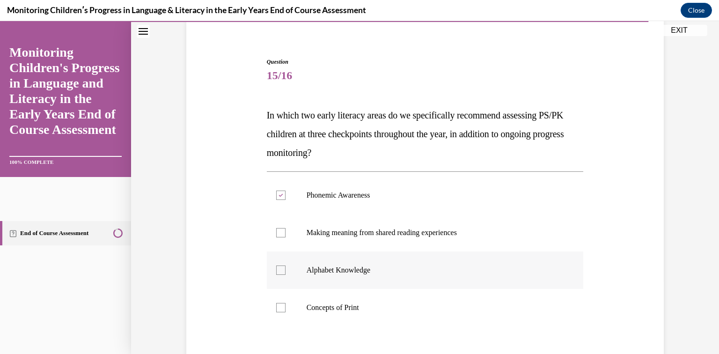
click at [280, 270] on div at bounding box center [280, 269] width 9 height 9
click at [280, 270] on input "Alphabet Knowledge" at bounding box center [280, 269] width 9 height 9
checkbox input "true"
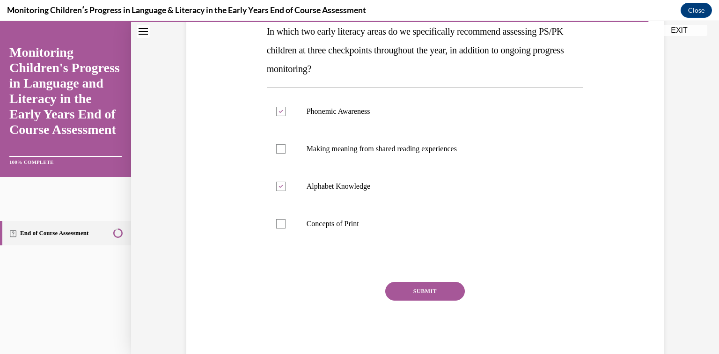
scroll to position [159, 0]
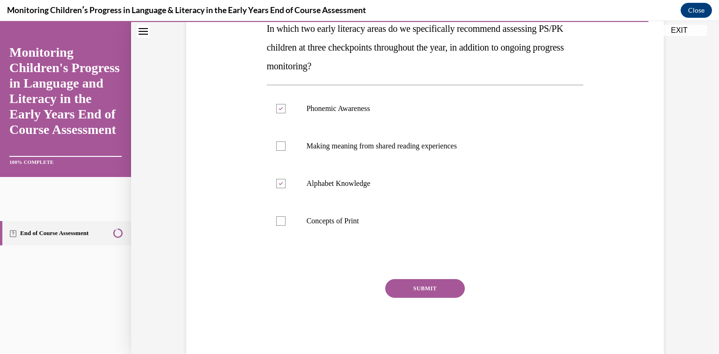
click at [453, 284] on button "SUBMIT" at bounding box center [425, 288] width 80 height 19
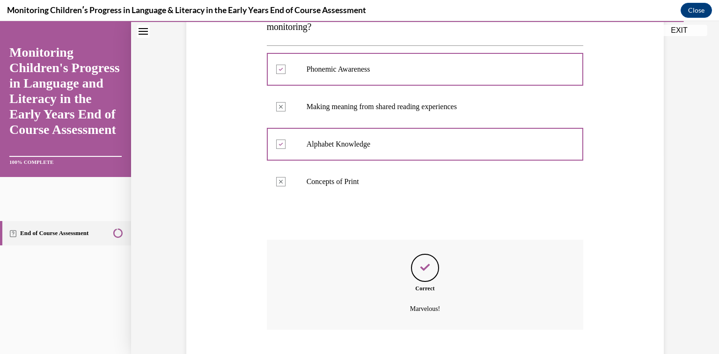
scroll to position [255, 0]
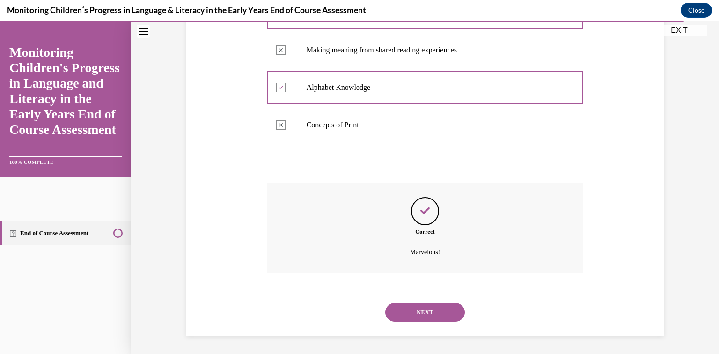
click at [444, 314] on button "NEXT" at bounding box center [425, 312] width 80 height 19
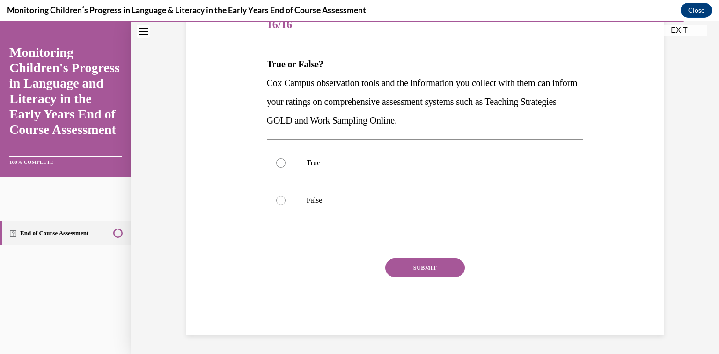
scroll to position [104, 0]
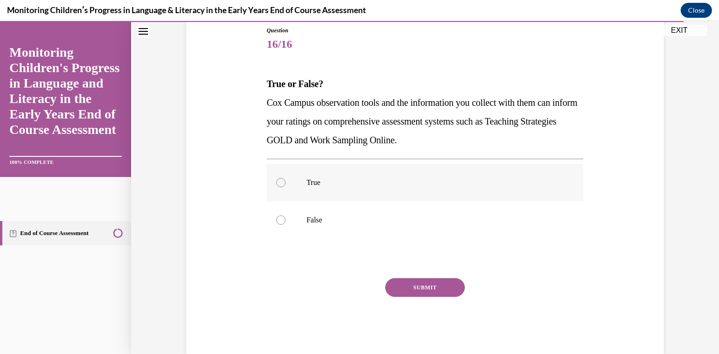
click at [282, 185] on div at bounding box center [280, 182] width 9 height 9
click at [282, 185] on input "True" at bounding box center [280, 182] width 9 height 9
radio input "true"
click at [404, 282] on button "SUBMIT" at bounding box center [425, 287] width 80 height 19
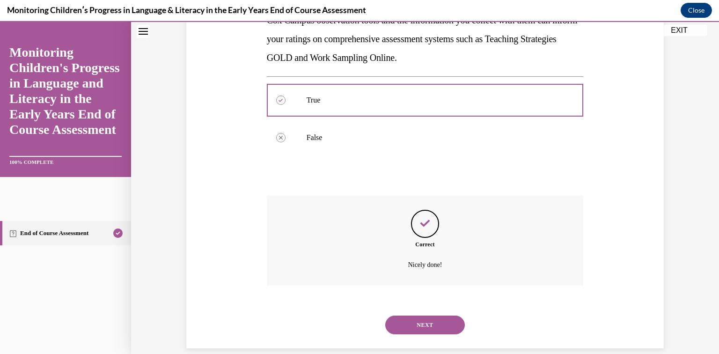
scroll to position [199, 0]
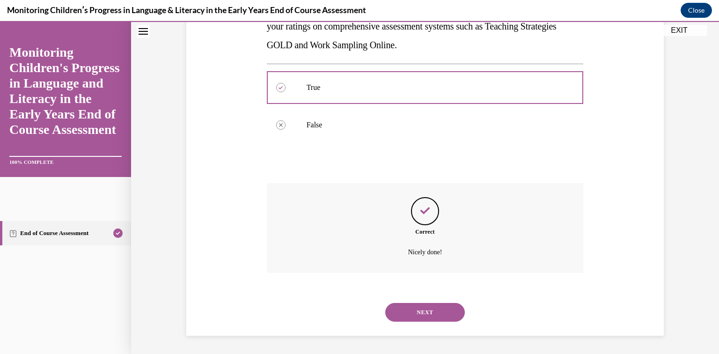
click at [415, 313] on button "NEXT" at bounding box center [425, 312] width 80 height 19
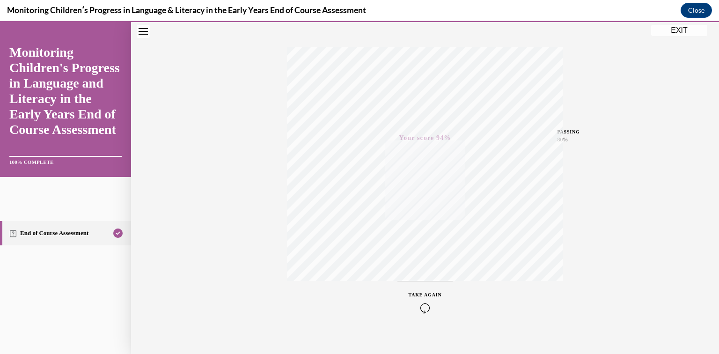
scroll to position [147, 0]
click at [682, 29] on button "EXIT" at bounding box center [679, 30] width 56 height 11
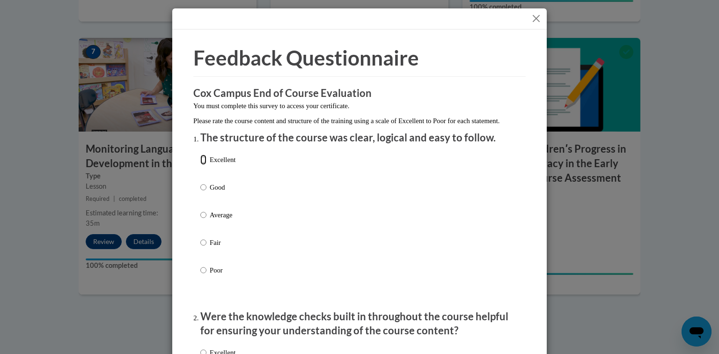
click at [202, 165] on input "Excellent" at bounding box center [203, 159] width 6 height 10
radio input "true"
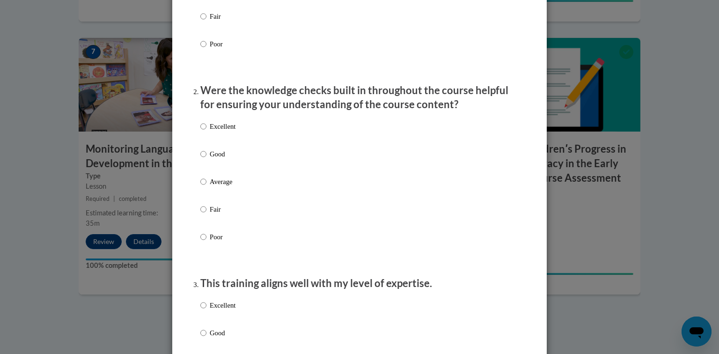
scroll to position [244, 0]
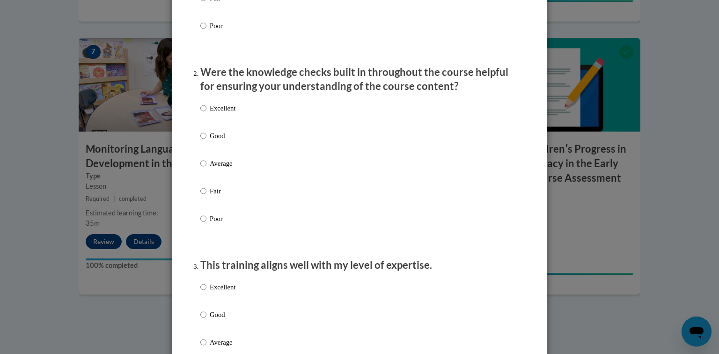
click at [206, 147] on label "Good" at bounding box center [217, 143] width 35 height 25
click at [206, 141] on input "Good" at bounding box center [203, 136] width 6 height 10
radio input "true"
click at [204, 320] on input "Good" at bounding box center [203, 314] width 6 height 10
radio input "true"
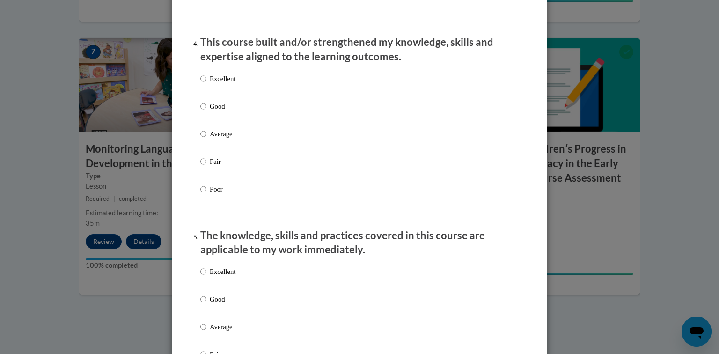
scroll to position [648, 0]
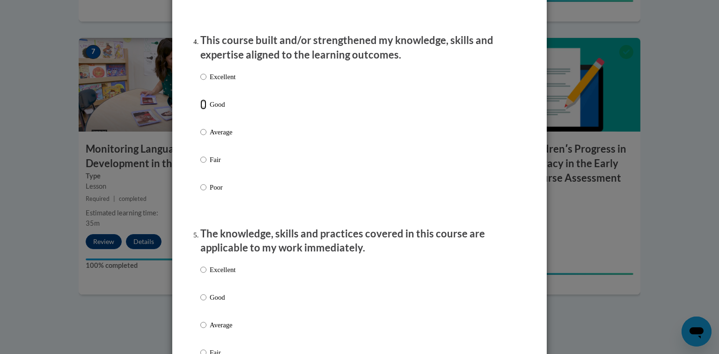
click at [204, 110] on input "Good" at bounding box center [203, 104] width 6 height 10
radio input "true"
click at [202, 302] on input "Good" at bounding box center [203, 297] width 6 height 10
radio input "true"
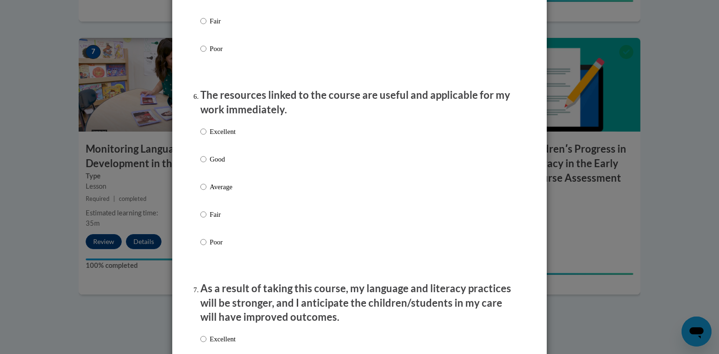
scroll to position [998, 0]
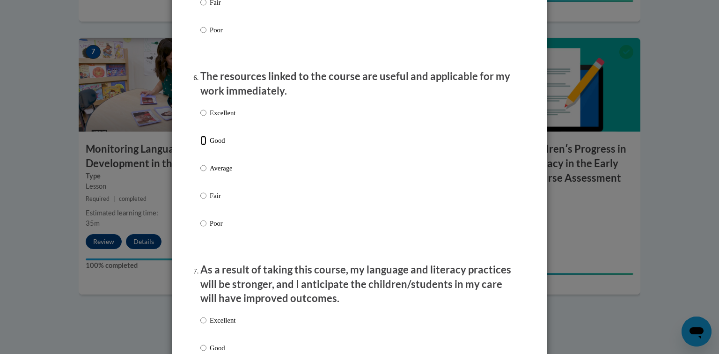
click at [205, 146] on input "Good" at bounding box center [203, 140] width 6 height 10
radio input "true"
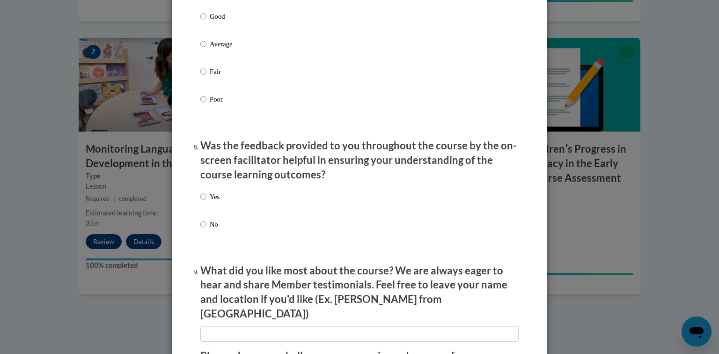
scroll to position [1328, 0]
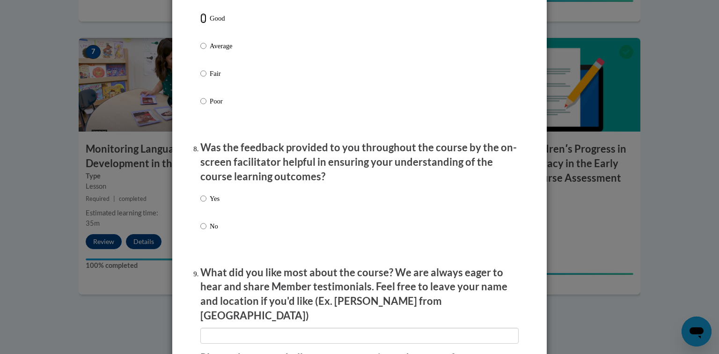
click at [205, 23] on input "Good" at bounding box center [203, 18] width 6 height 10
radio input "true"
click at [202, 204] on input "Yes" at bounding box center [203, 198] width 6 height 10
radio input "true"
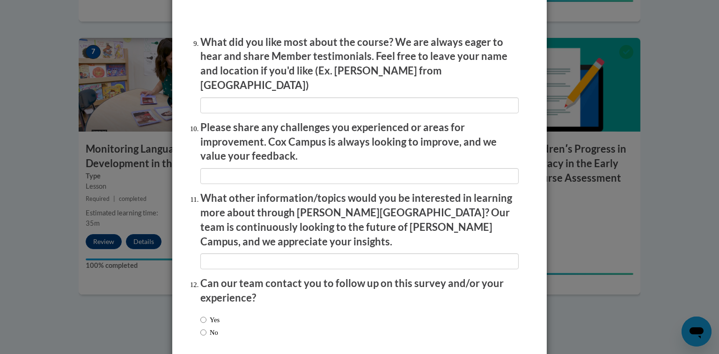
scroll to position [1595, 0]
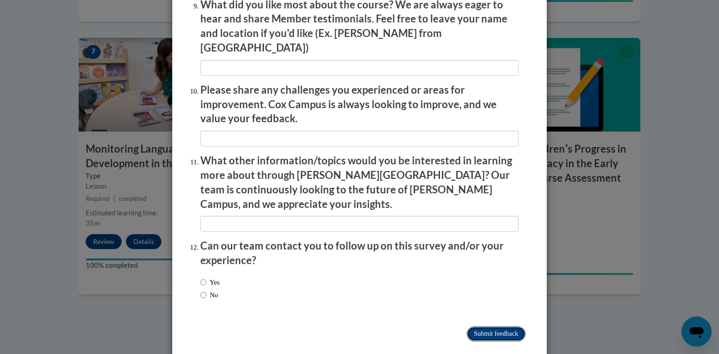
click at [511, 326] on input "Submit feedback" at bounding box center [496, 333] width 59 height 15
click at [511, 326] on input "Submitting" at bounding box center [496, 333] width 59 height 15
click at [203, 290] on input "No" at bounding box center [203, 295] width 6 height 10
radio input "true"
click at [495, 326] on input "Submitting" at bounding box center [496, 333] width 59 height 15
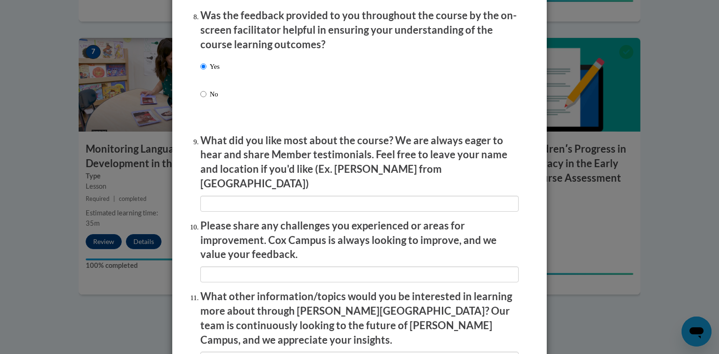
scroll to position [1466, 0]
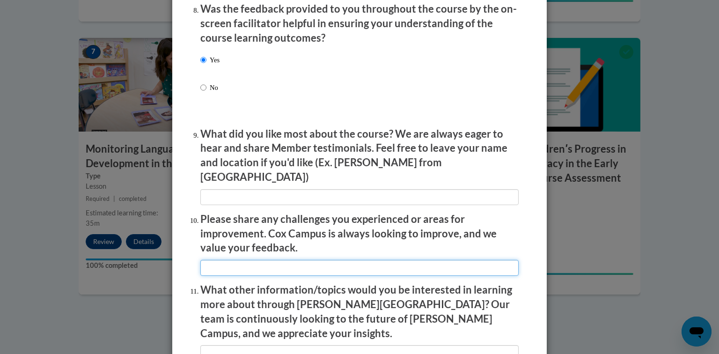
click at [355, 264] on input "textbox" at bounding box center [359, 268] width 318 height 16
type input "None"
